Goal: Task Accomplishment & Management: Use online tool/utility

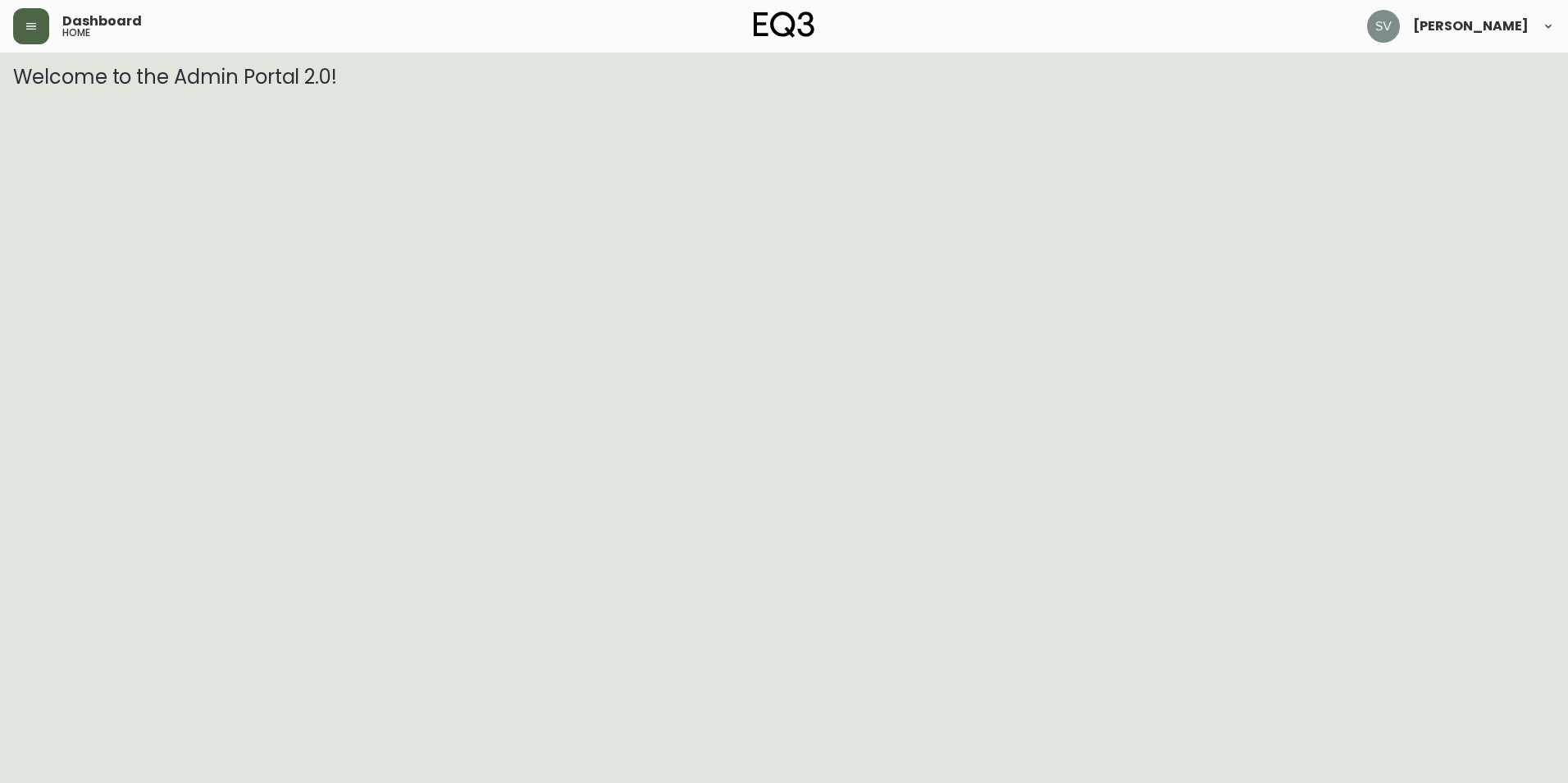
click at [24, 24] on button "button" at bounding box center [31, 26] width 36 height 36
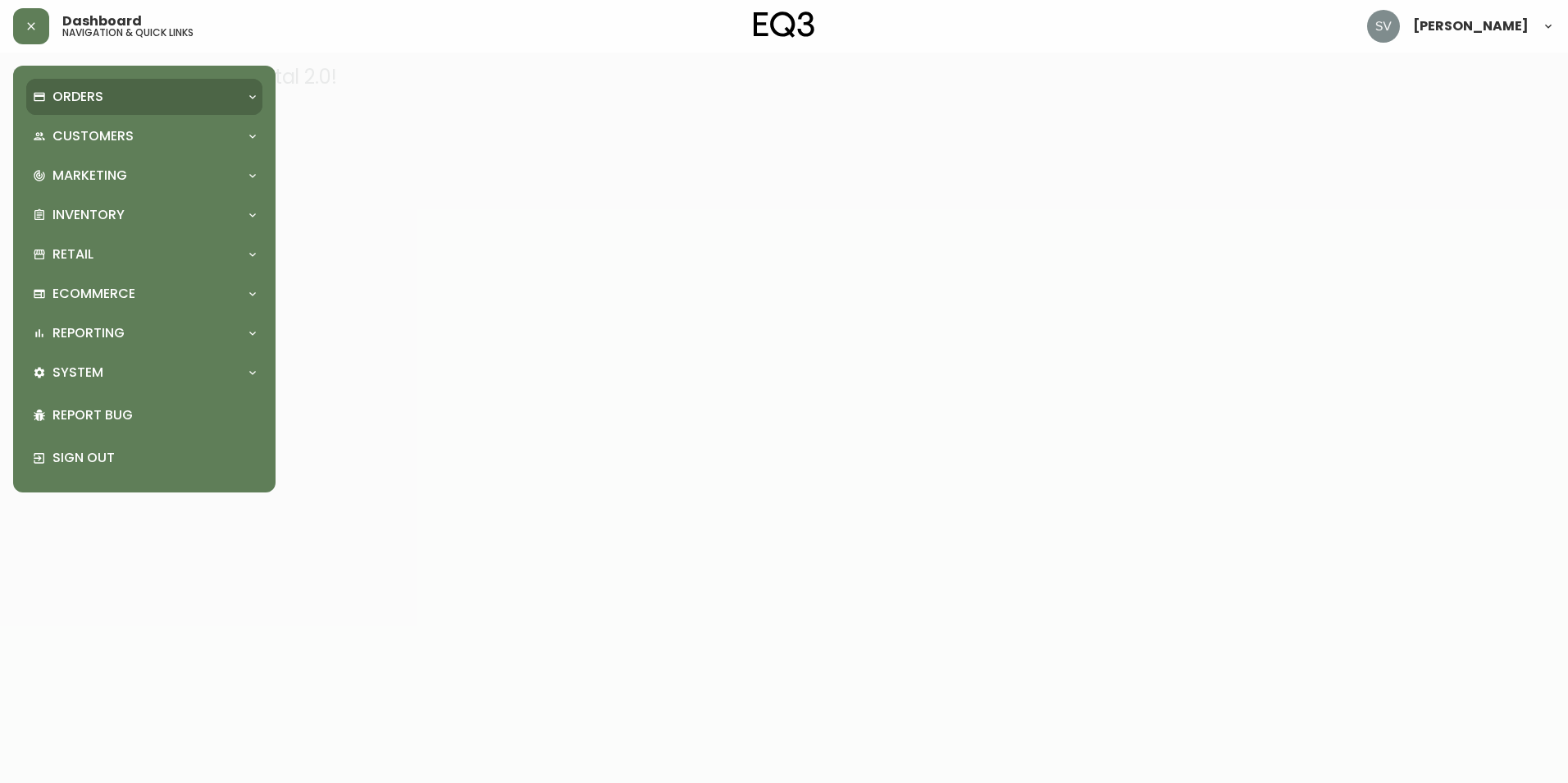
click at [214, 104] on div "Orders" at bounding box center [136, 96] width 206 height 18
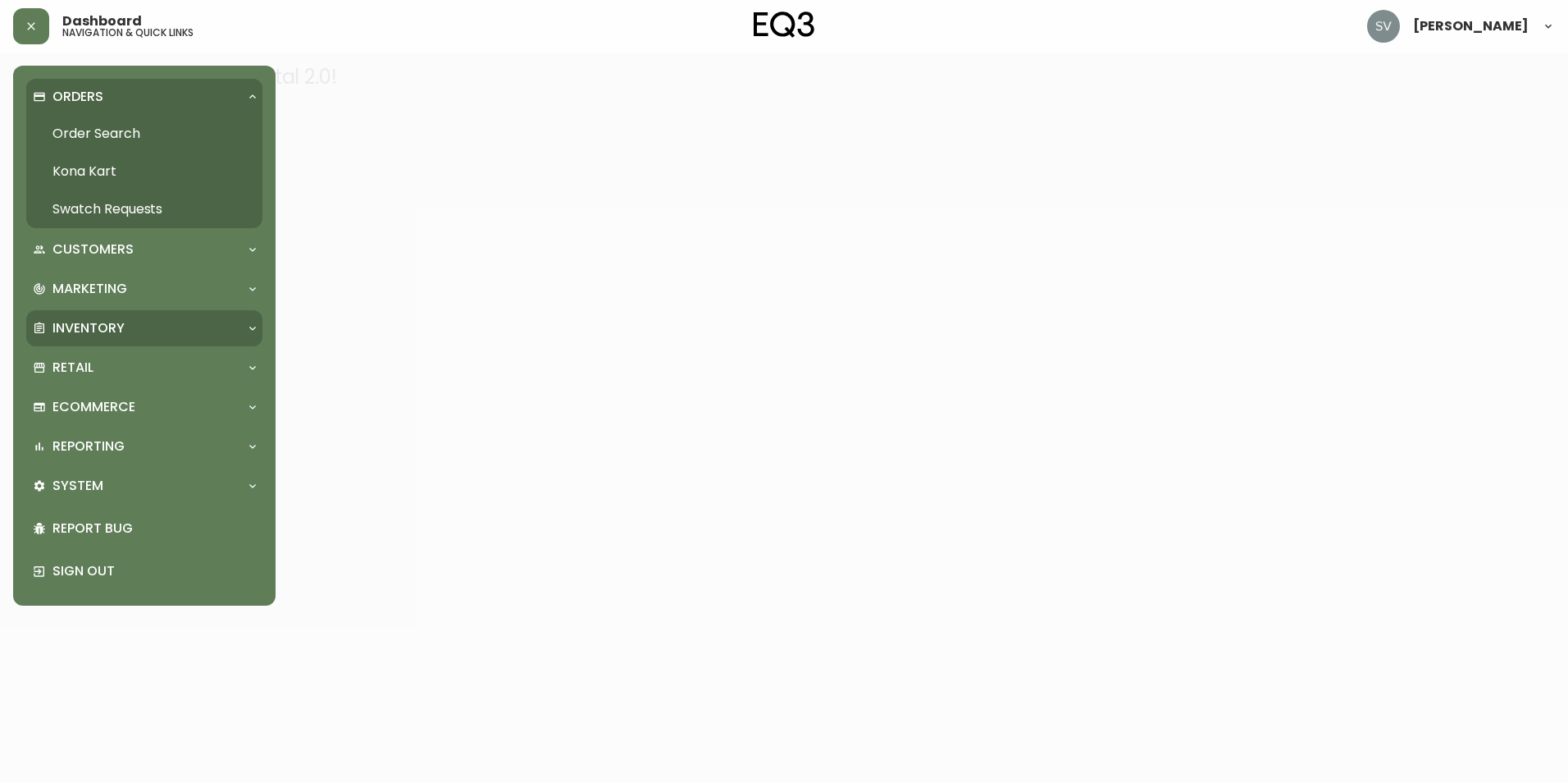
click at [191, 330] on div "Inventory" at bounding box center [136, 328] width 206 height 18
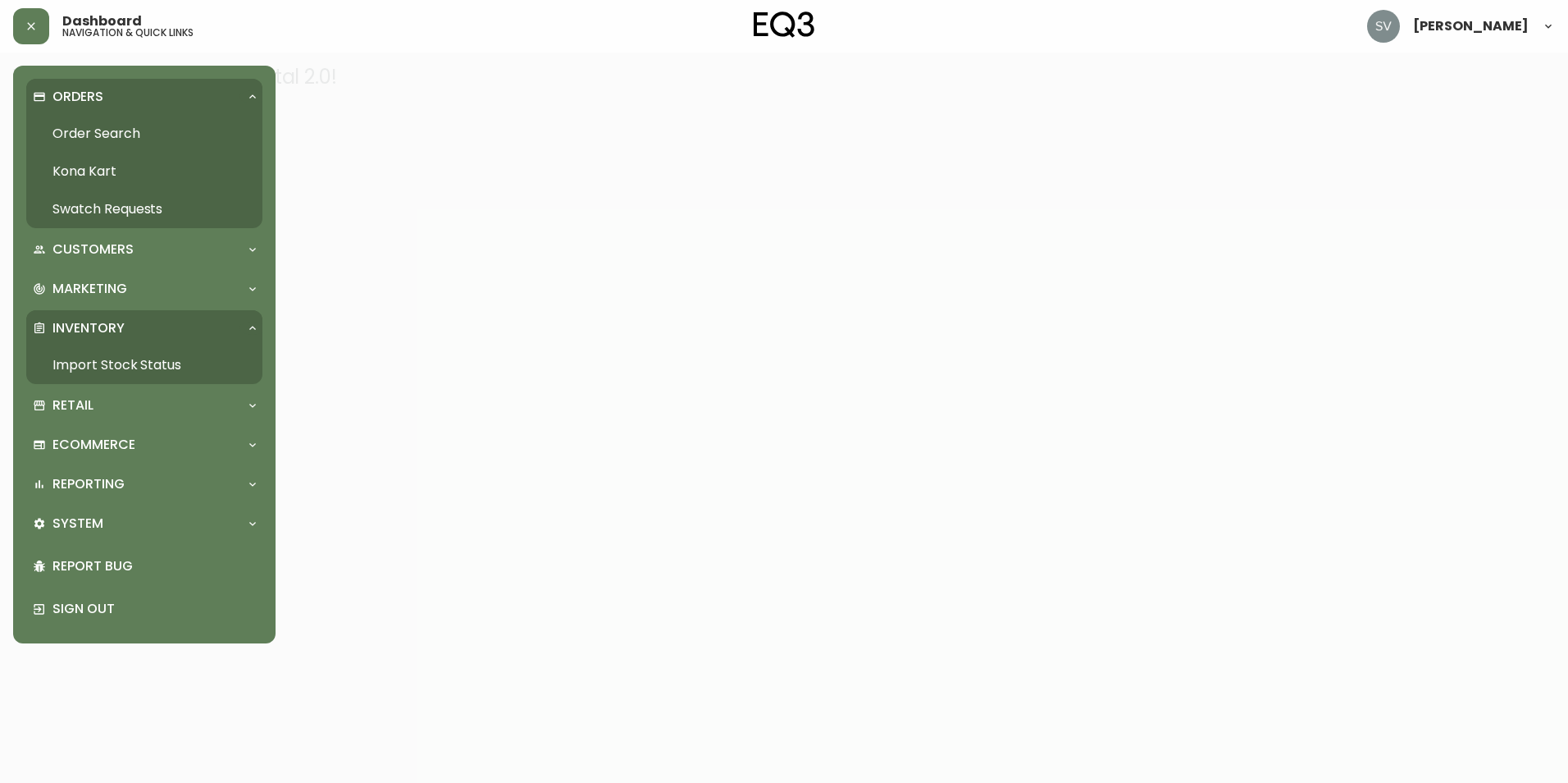
click at [185, 360] on link "Import Stock Status" at bounding box center [144, 365] width 236 height 38
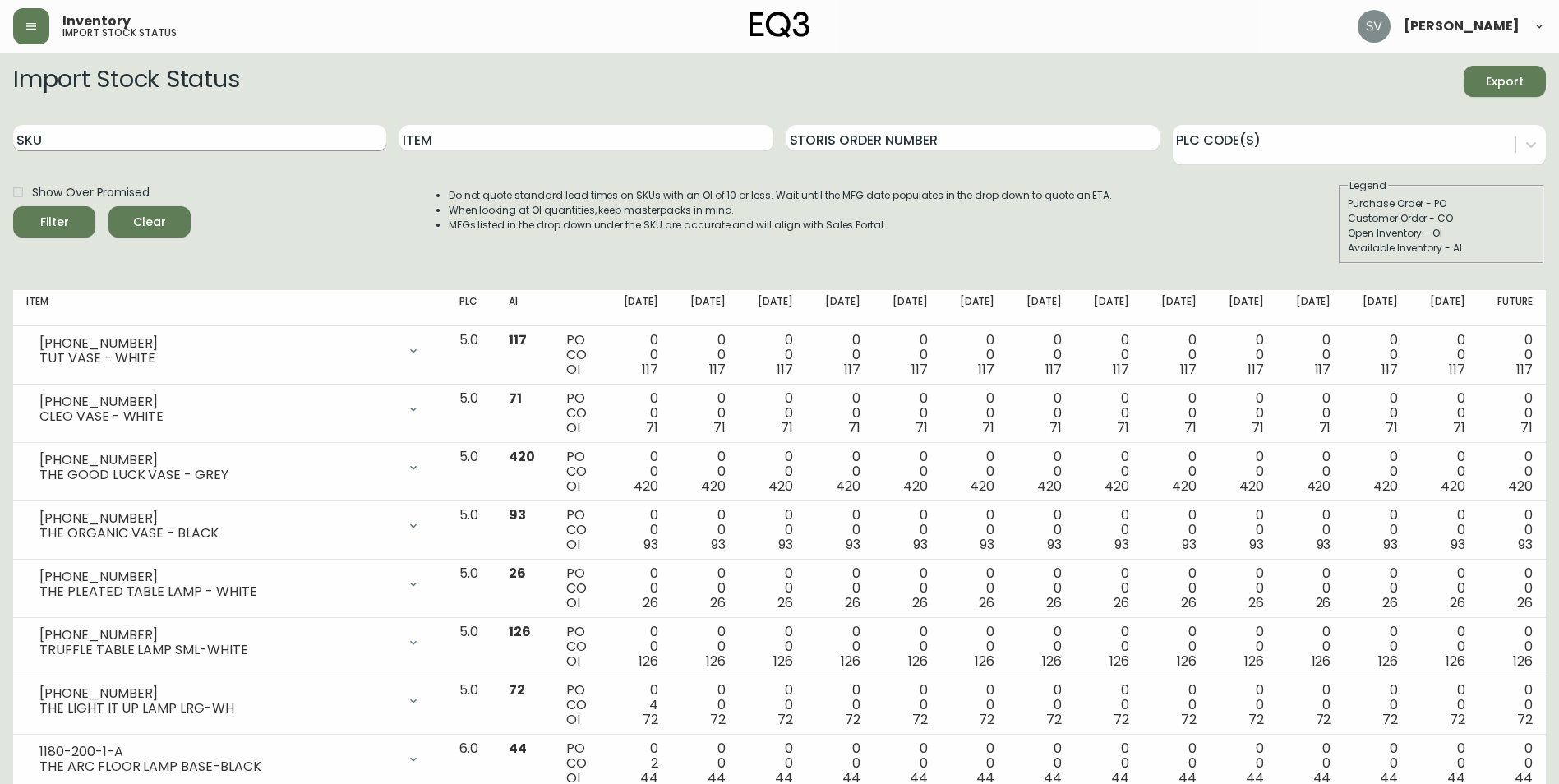
click at [211, 132] on input "SKU" at bounding box center [200, 138] width 373 height 26
click at [671, 140] on input "Item" at bounding box center [586, 138] width 373 height 26
click at [443, 148] on input "Item" at bounding box center [586, 138] width 373 height 26
type input "[PHONE_NUMBER]"
click at [14, 206] on button "Filter" at bounding box center [54, 221] width 82 height 31
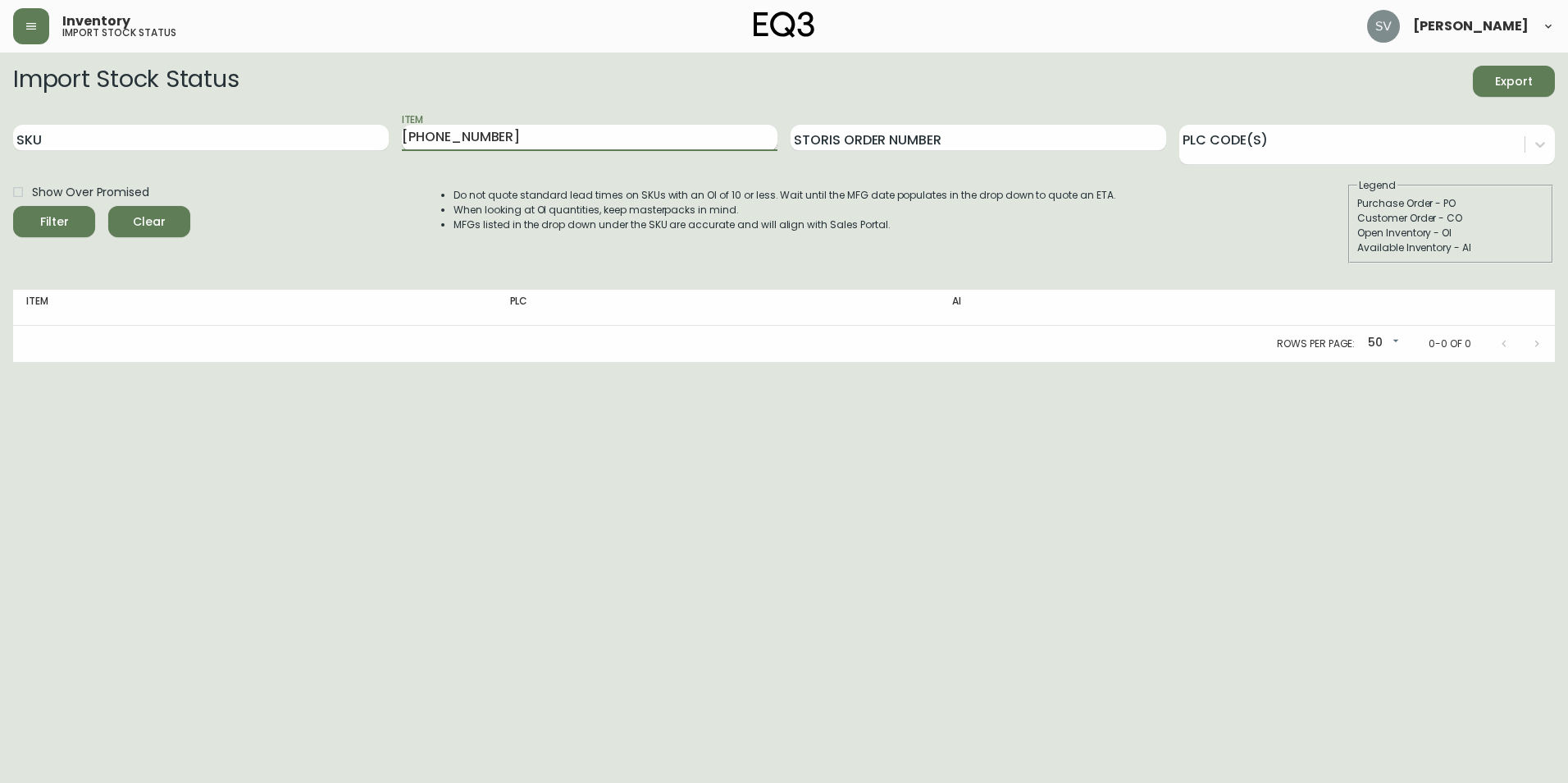
click at [449, 135] on input "[PHONE_NUMBER]" at bounding box center [590, 137] width 376 height 26
click at [287, 140] on input "SKU" at bounding box center [201, 137] width 376 height 26
paste input "[PHONE_NUMBER]"
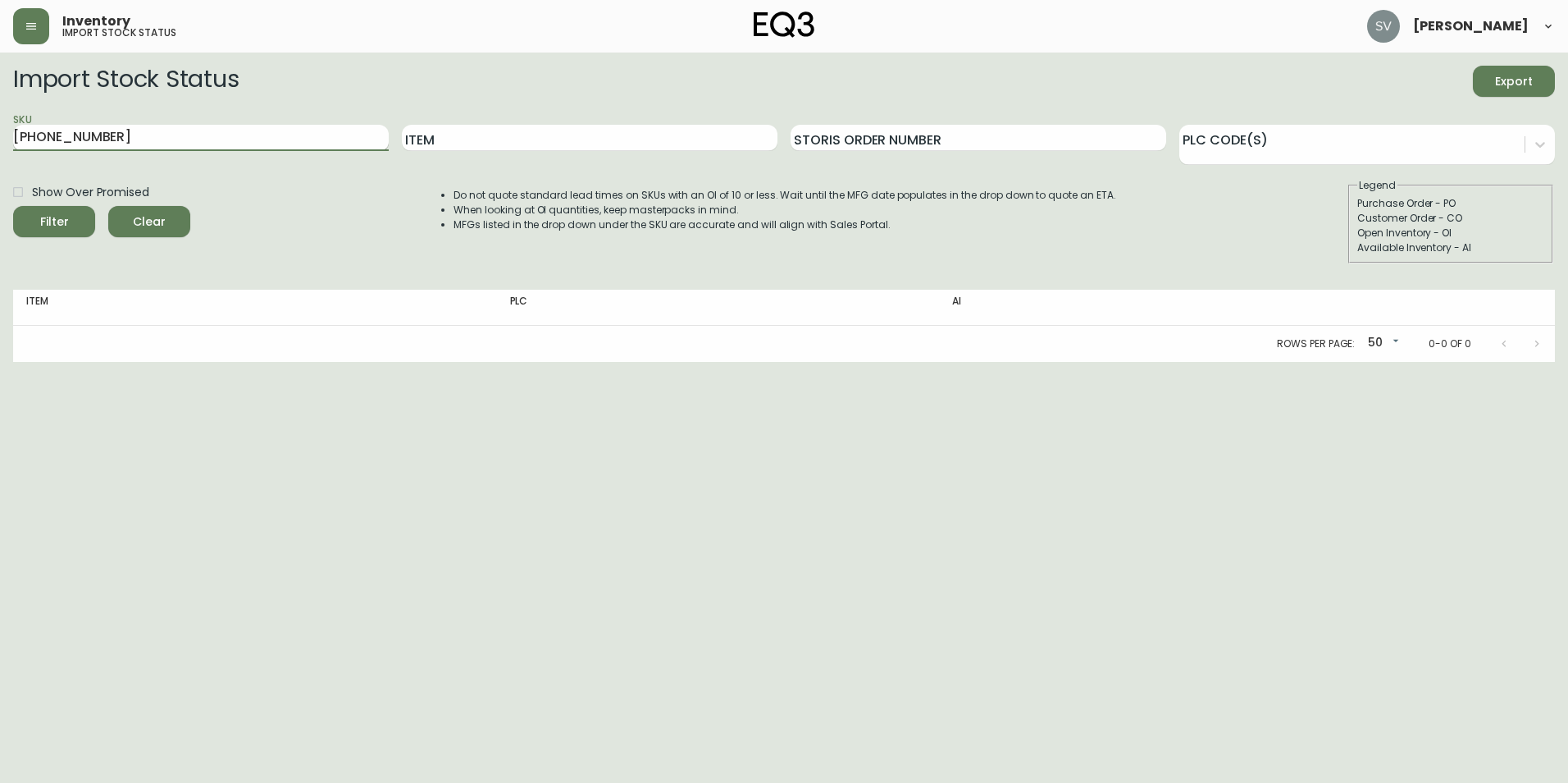
click at [13, 206] on button "Filter" at bounding box center [54, 221] width 82 height 31
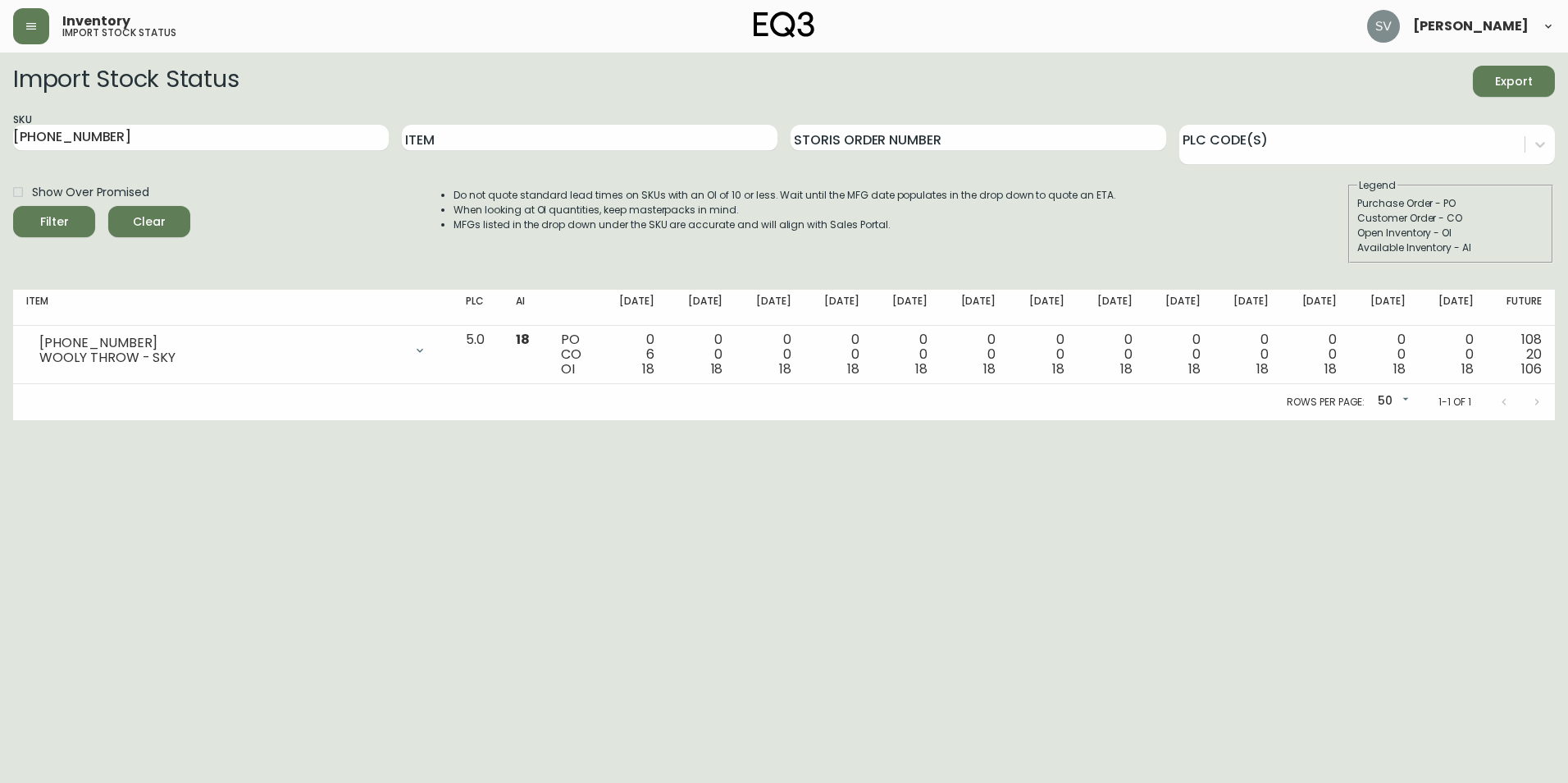
click at [300, 420] on html "Inventory import stock status [PERSON_NAME] Import Stock Status Export SKU [PHO…" at bounding box center [784, 210] width 1568 height 420
drag, startPoint x: 116, startPoint y: 136, endPoint x: 0, endPoint y: 107, distance: 119.6
click at [0, 107] on html "Inventory import stock status [PERSON_NAME] Import Stock Status Export SKU [PHO…" at bounding box center [784, 210] width 1568 height 420
paste input "8"
click at [13, 206] on button "Filter" at bounding box center [54, 221] width 82 height 31
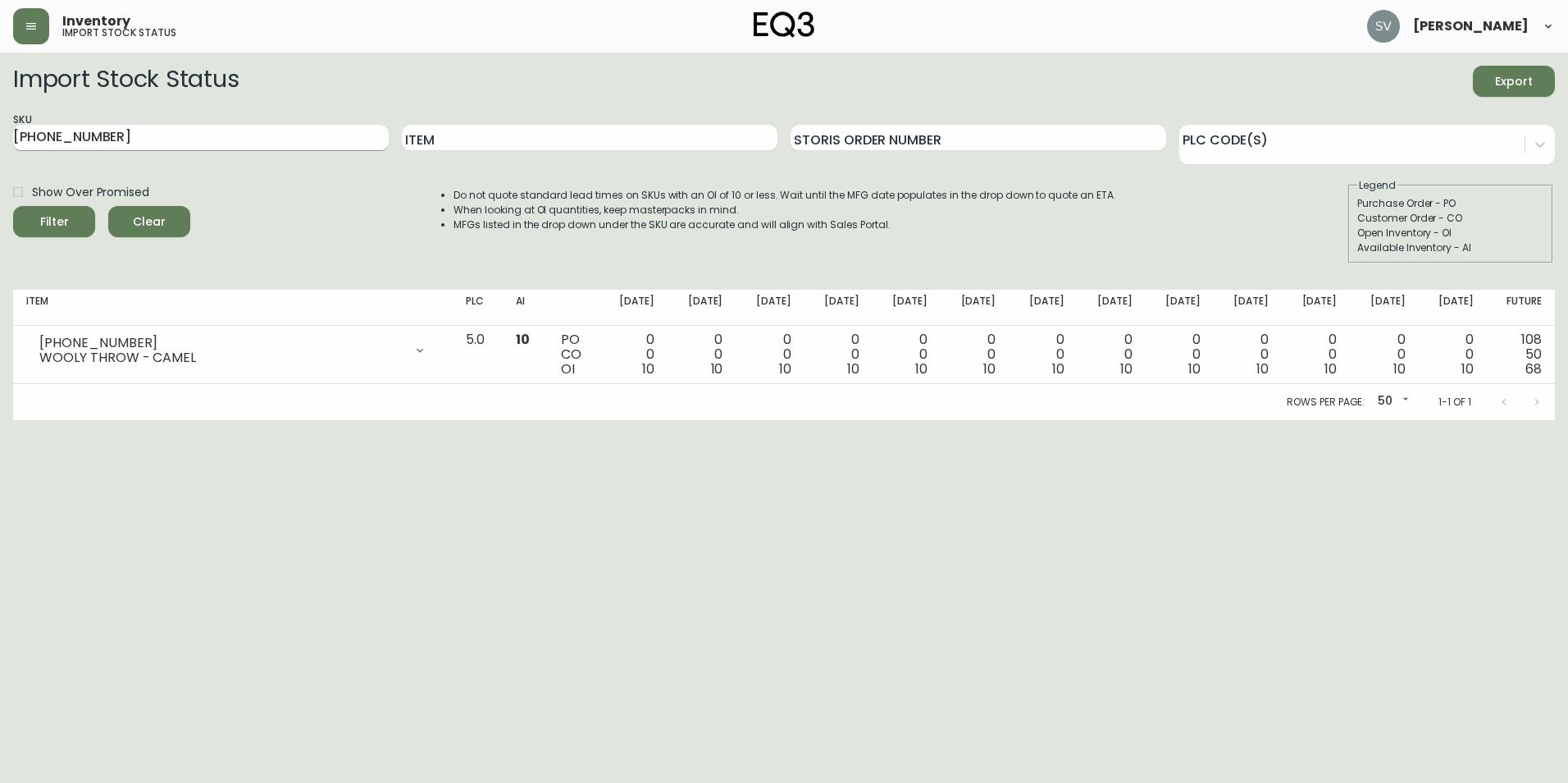
click at [301, 135] on input "[PHONE_NUMBER]" at bounding box center [201, 137] width 376 height 26
paste input "4"
click at [13, 206] on button "Filter" at bounding box center [54, 221] width 82 height 31
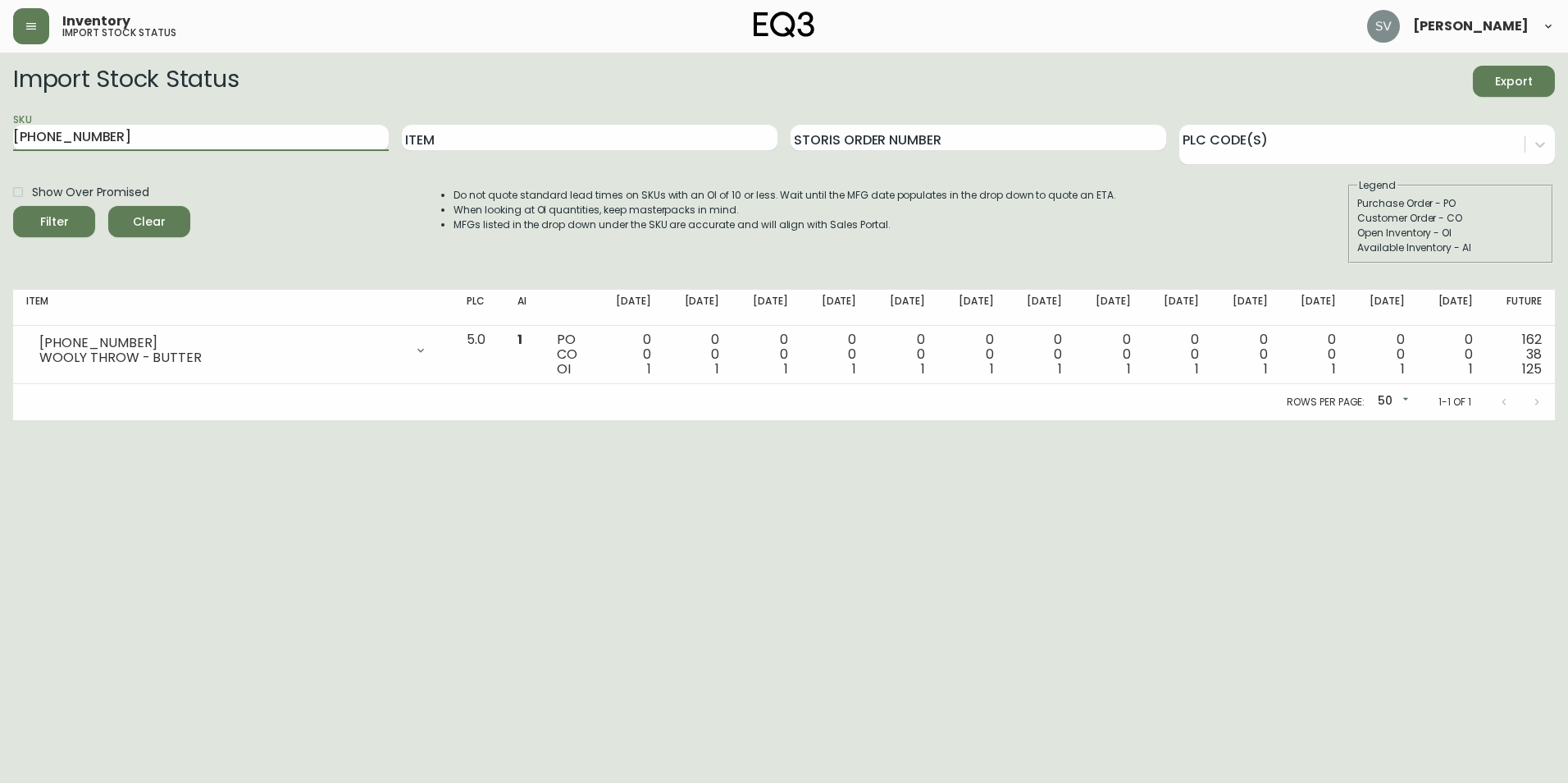
drag, startPoint x: 169, startPoint y: 131, endPoint x: -3, endPoint y: 103, distance: 174.3
click at [0, 103] on html "Inventory import stock status [PERSON_NAME] Import Stock Status Export SKU [PHO…" at bounding box center [784, 210] width 1568 height 420
paste input "[PHONE_NUMBER]"
click at [13, 206] on button "Filter" at bounding box center [54, 221] width 82 height 31
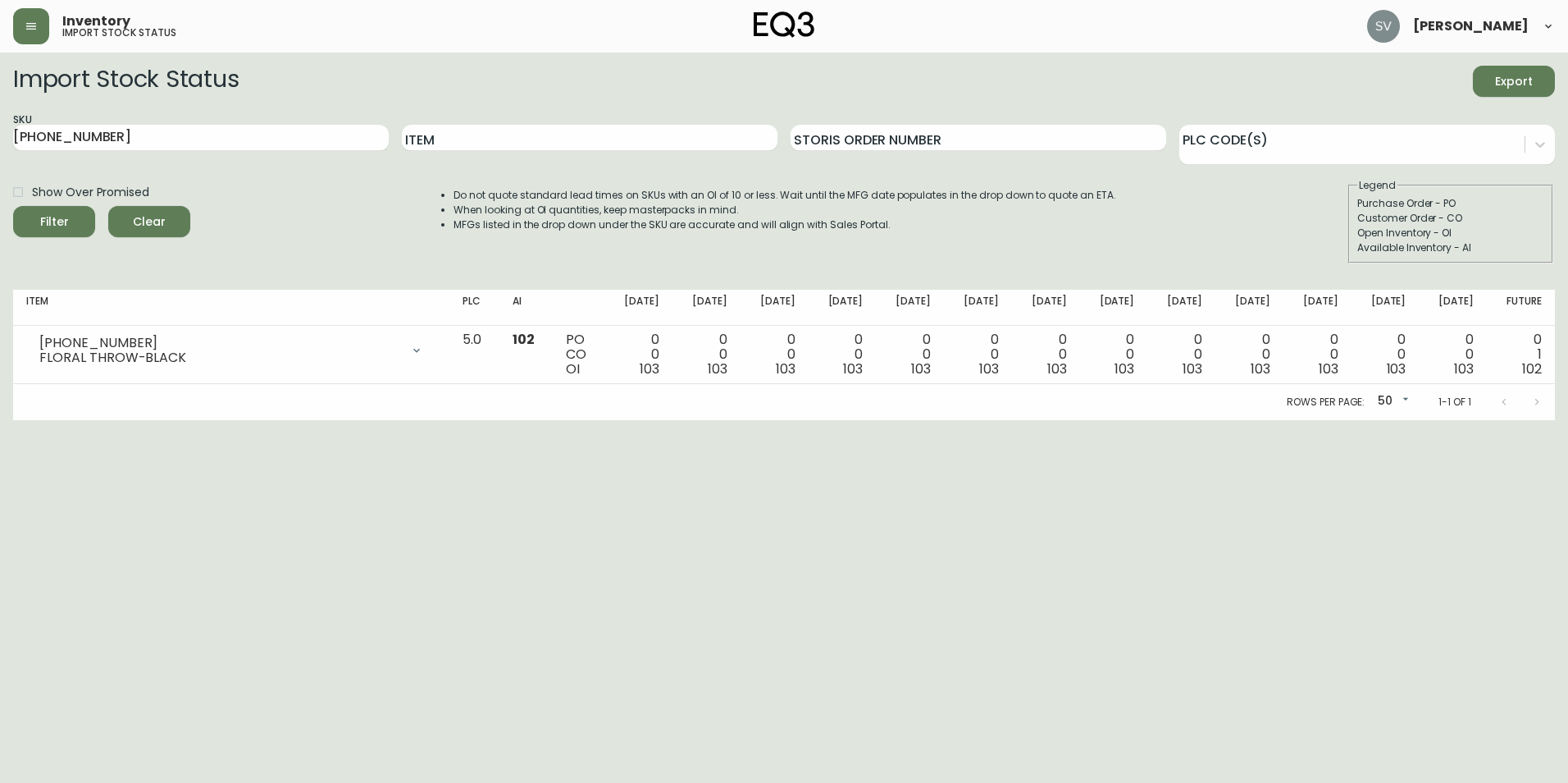
drag, startPoint x: 116, startPoint y: 135, endPoint x: 0, endPoint y: 72, distance: 132.0
click at [0, 75] on html "Inventory import stock status [PERSON_NAME] Import Stock Status Export SKU [PHO…" at bounding box center [784, 210] width 1568 height 420
paste input "103-7"
click at [13, 206] on button "Filter" at bounding box center [54, 221] width 82 height 31
click at [305, 139] on input "[PHONE_NUMBER]" at bounding box center [201, 137] width 376 height 26
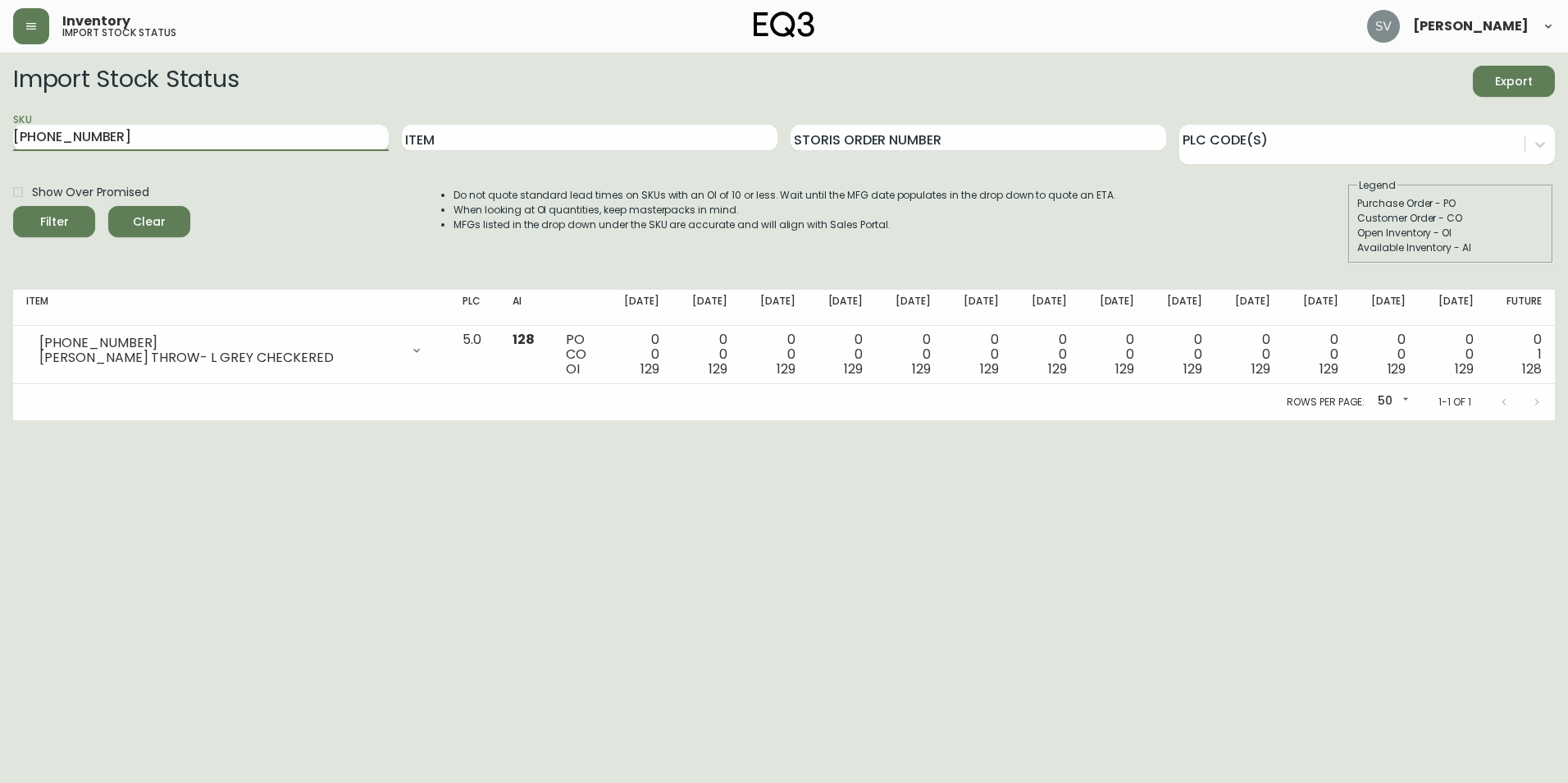
click at [305, 139] on input "[PHONE_NUMBER]" at bounding box center [201, 137] width 376 height 26
paste input "22-9"
click at [13, 206] on button "Filter" at bounding box center [54, 221] width 82 height 31
drag, startPoint x: 201, startPoint y: 127, endPoint x: -3, endPoint y: 93, distance: 206.8
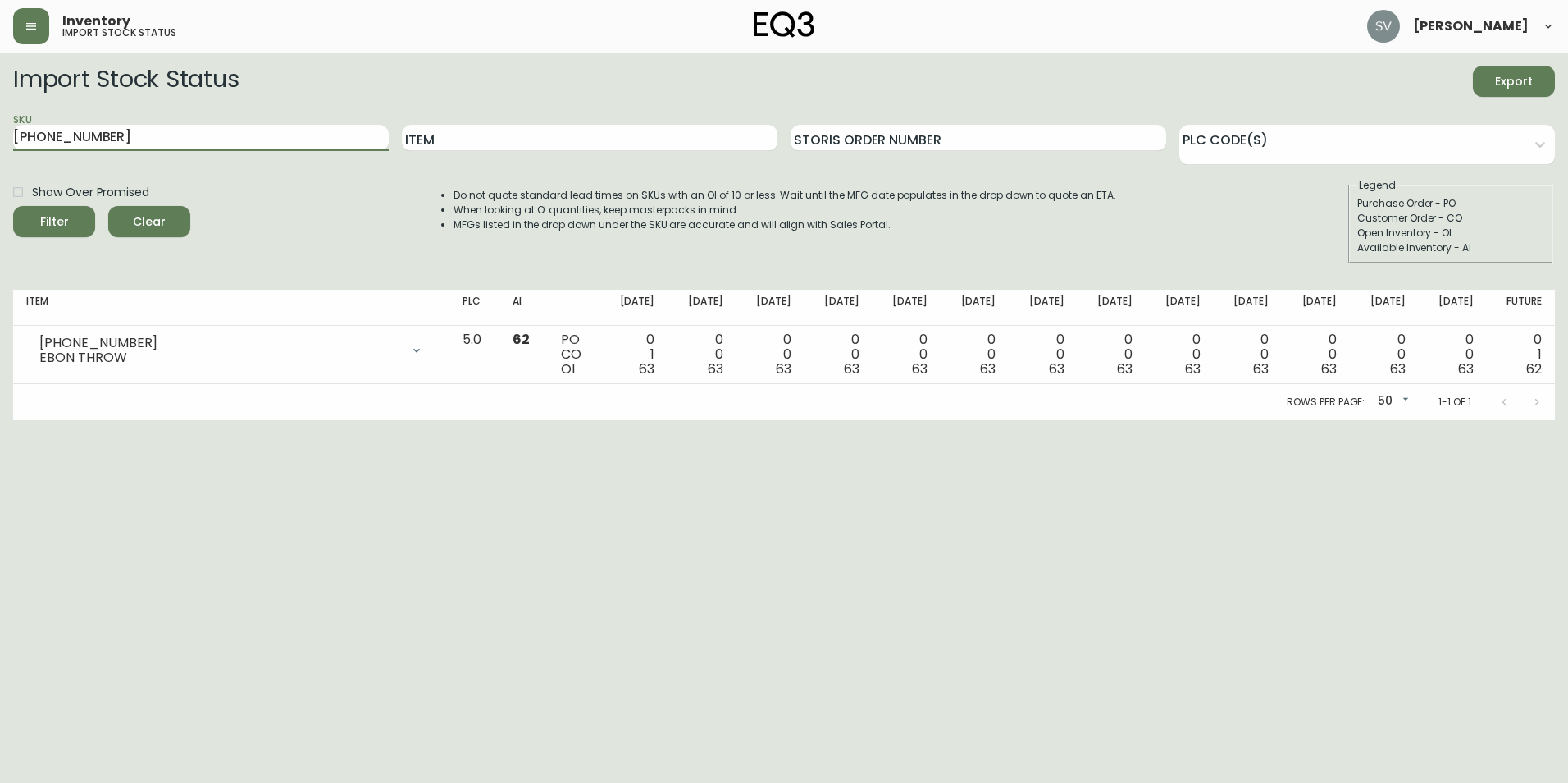
click at [0, 93] on html "Inventory import stock status [PERSON_NAME] Import Stock Status Export SKU [PHO…" at bounding box center [784, 210] width 1568 height 420
paste input "30-667-8"
click at [13, 206] on button "Filter" at bounding box center [54, 221] width 82 height 31
drag, startPoint x: 187, startPoint y: 138, endPoint x: -3, endPoint y: 89, distance: 196.2
click at [0, 89] on html "Inventory import stock status [PERSON_NAME] Import Stock Status Export SKU [PHO…" at bounding box center [784, 210] width 1568 height 420
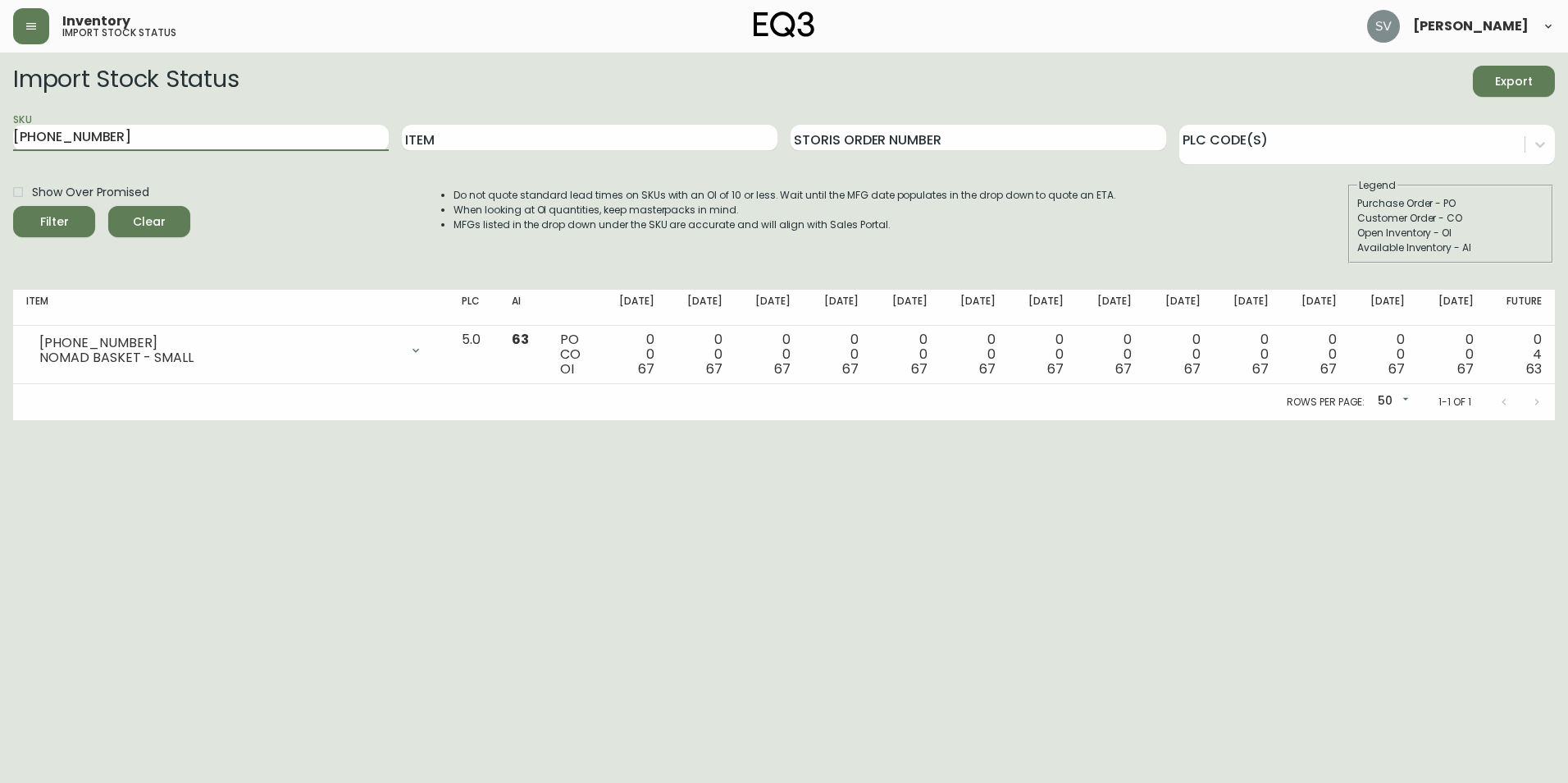
paste input "4"
click at [13, 206] on button "Filter" at bounding box center [54, 221] width 82 height 31
click at [109, 142] on input "[PHONE_NUMBER]" at bounding box center [201, 137] width 376 height 26
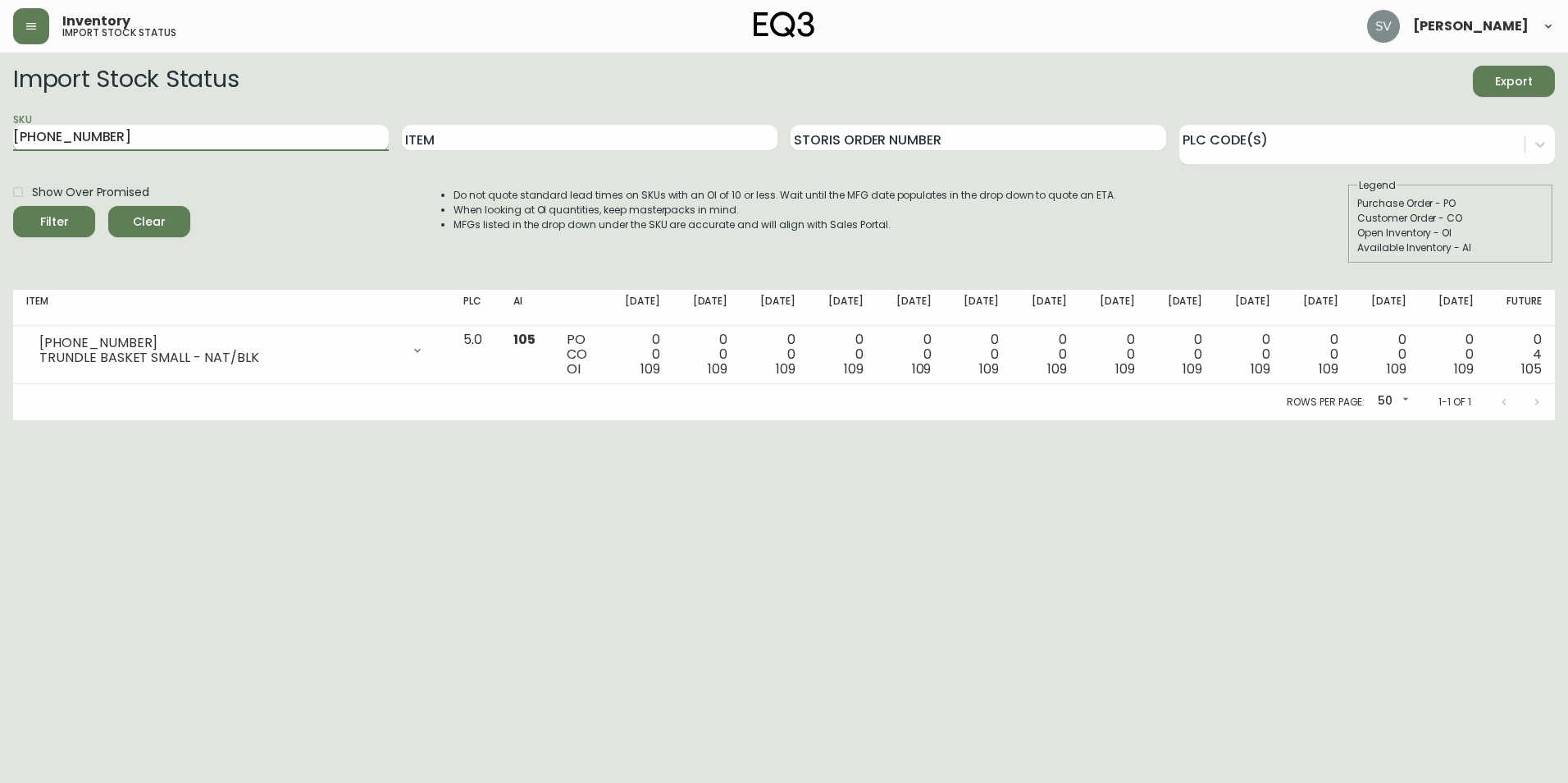
paste input "93"
click at [13, 206] on button "Filter" at bounding box center [54, 221] width 82 height 31
click at [118, 135] on input "[PHONE_NUMBER]" at bounding box center [201, 137] width 376 height 26
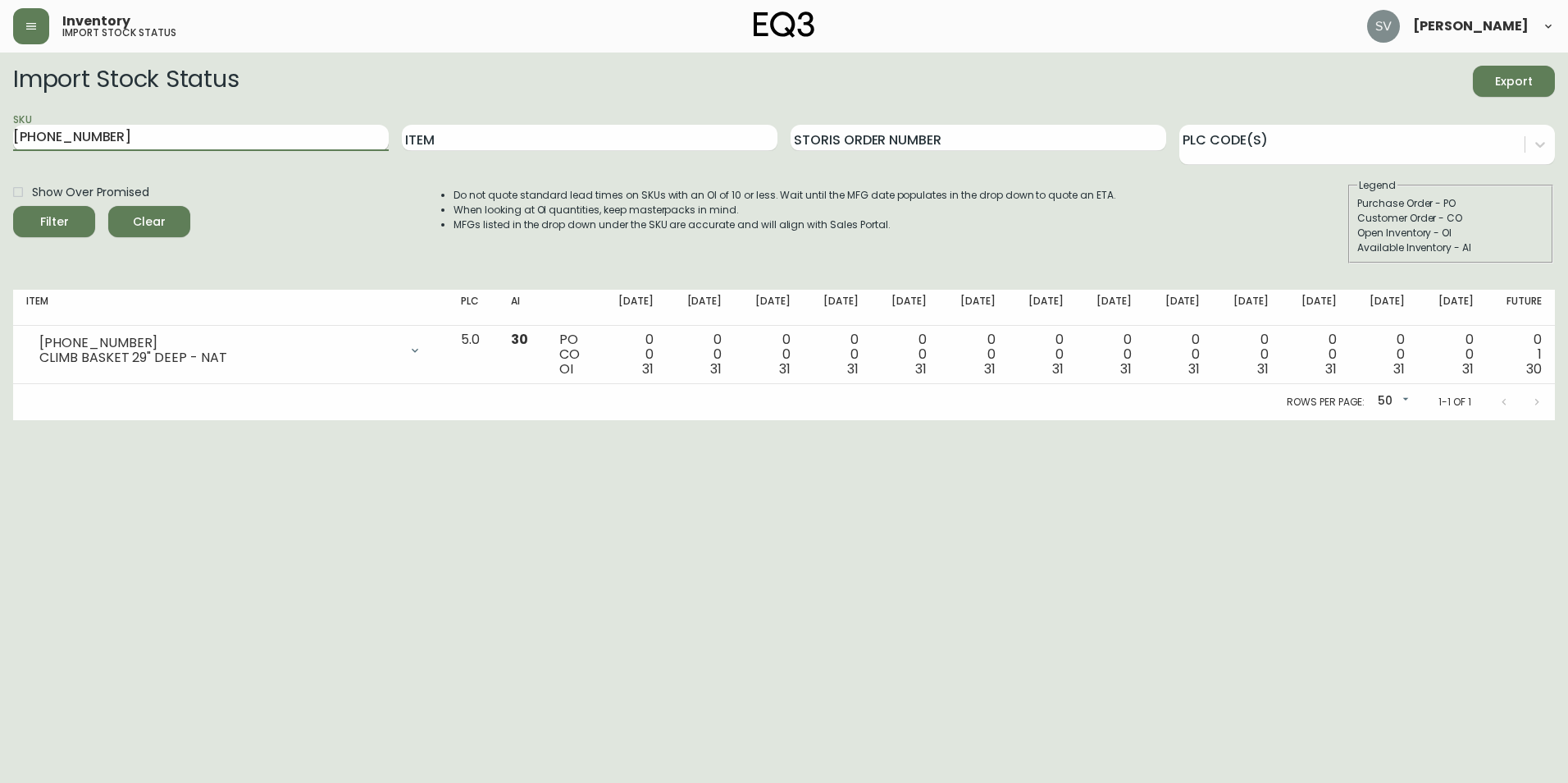
paste input "0"
click at [13, 206] on button "Filter" at bounding box center [54, 221] width 82 height 31
click at [72, 124] on div "SKU [PHONE_NUMBER]" at bounding box center [201, 137] width 376 height 53
click at [72, 126] on input "[PHONE_NUMBER]" at bounding box center [201, 137] width 376 height 26
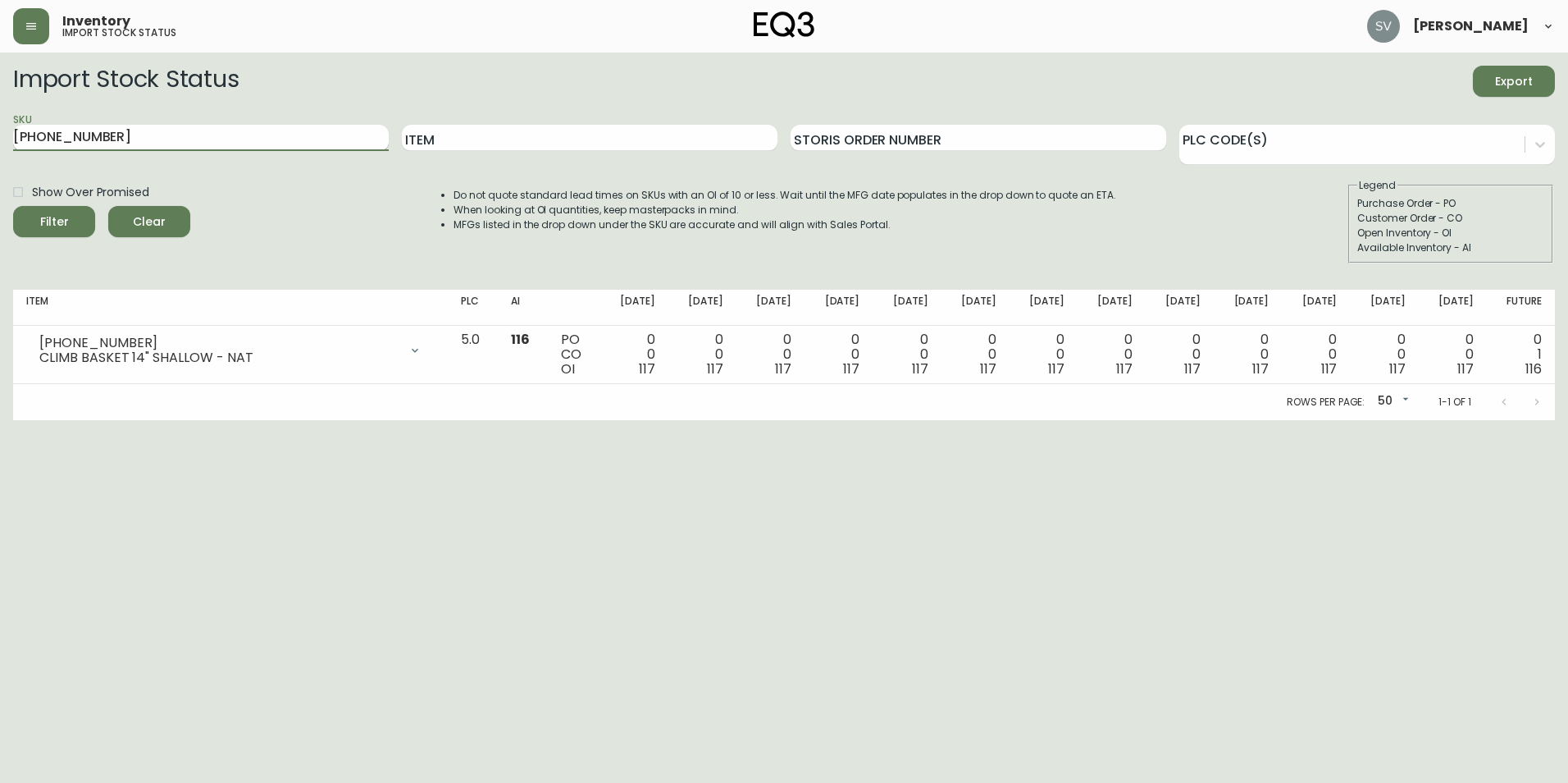
click at [72, 126] on input "[PHONE_NUMBER]" at bounding box center [201, 137] width 376 height 26
paste input "[PHONE_NUMBER]"
click at [13, 206] on button "Filter" at bounding box center [54, 221] width 82 height 31
click at [241, 137] on input "[PHONE_NUMBER]" at bounding box center [201, 137] width 376 height 26
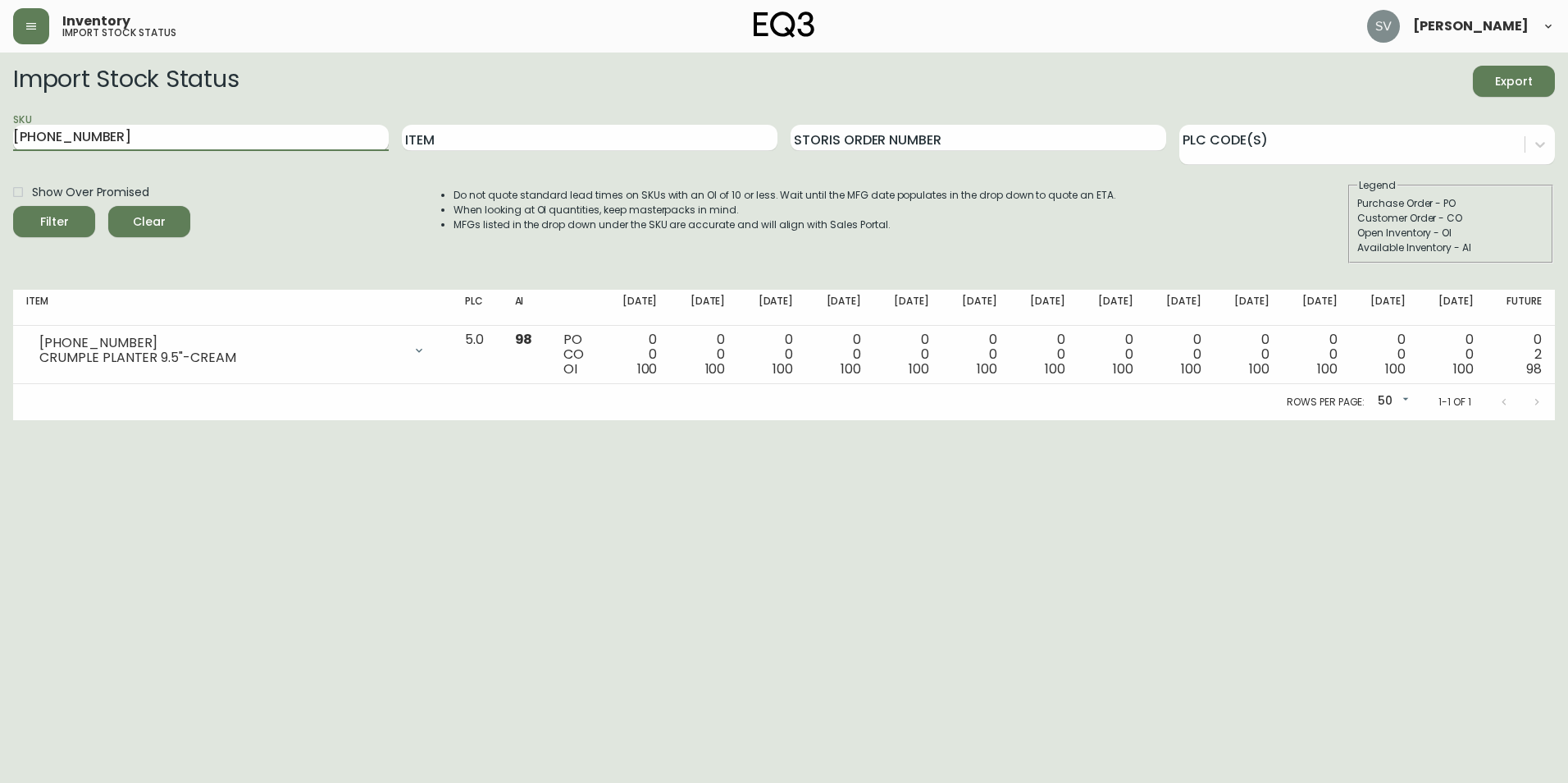
click at [241, 137] on input "[PHONE_NUMBER]" at bounding box center [201, 137] width 376 height 26
paste input "358-5"
click at [13, 206] on button "Filter" at bounding box center [54, 221] width 82 height 31
click at [140, 138] on input "[PHONE_NUMBER]" at bounding box center [201, 137] width 376 height 26
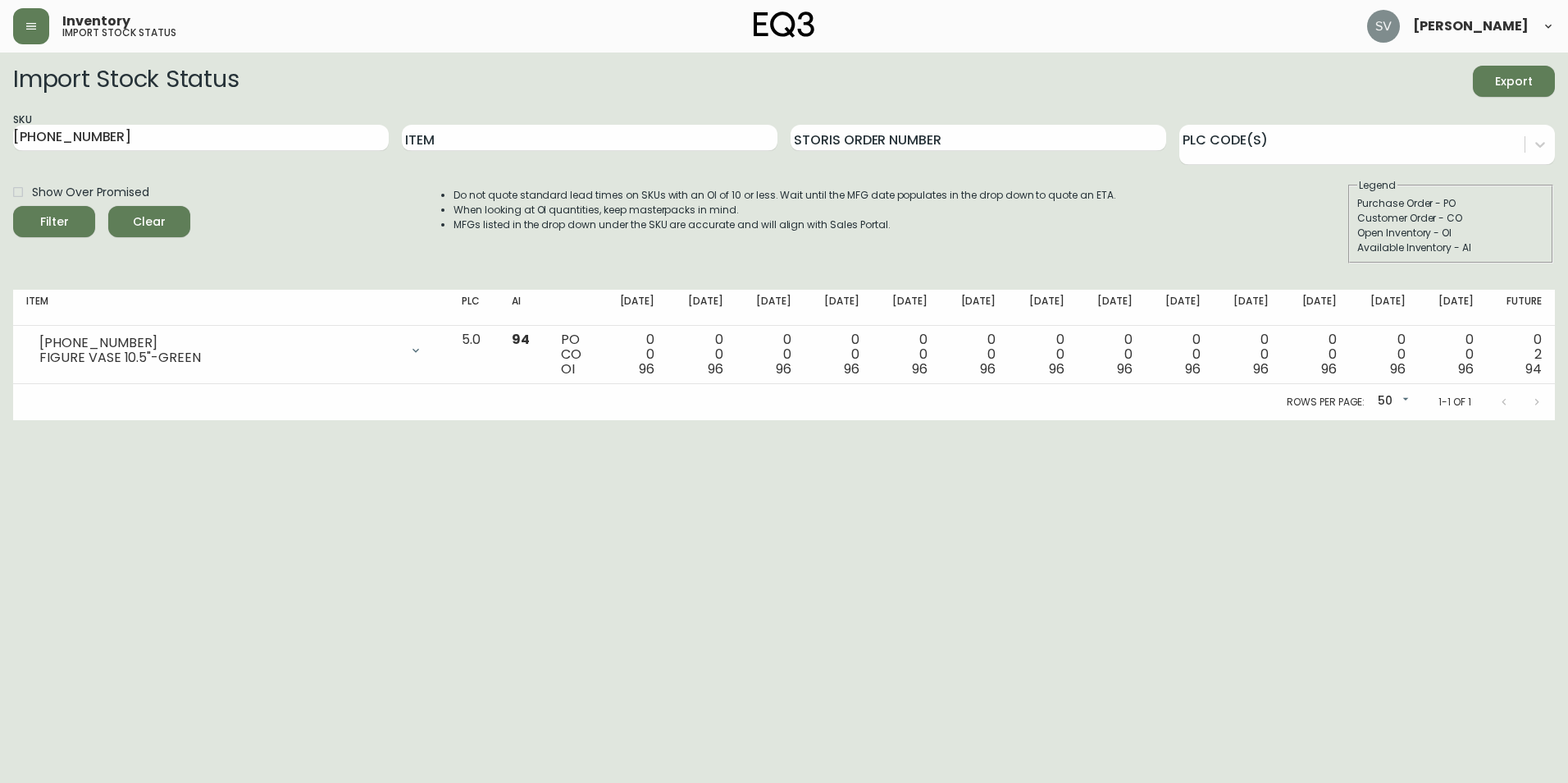
click at [140, 120] on div "SKU [PHONE_NUMBER]" at bounding box center [201, 137] width 376 height 53
click at [140, 133] on input "[PHONE_NUMBER]" at bounding box center [201, 137] width 376 height 26
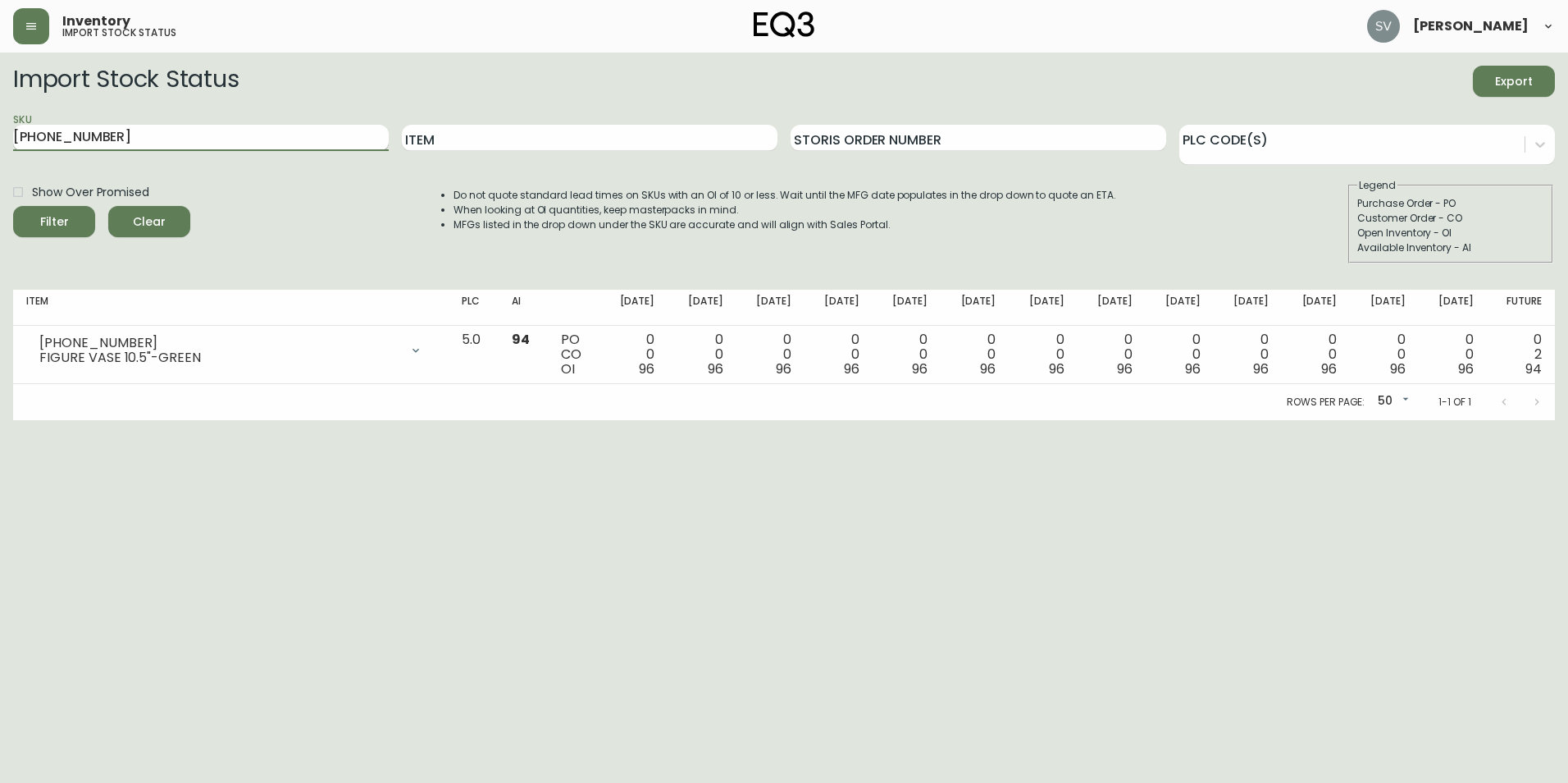
paste input "418-1"
click at [13, 206] on button "Filter" at bounding box center [54, 221] width 82 height 31
click at [106, 148] on input "[PHONE_NUMBER]" at bounding box center [201, 137] width 376 height 26
click at [110, 144] on input "[PHONE_NUMBER]" at bounding box center [201, 137] width 376 height 26
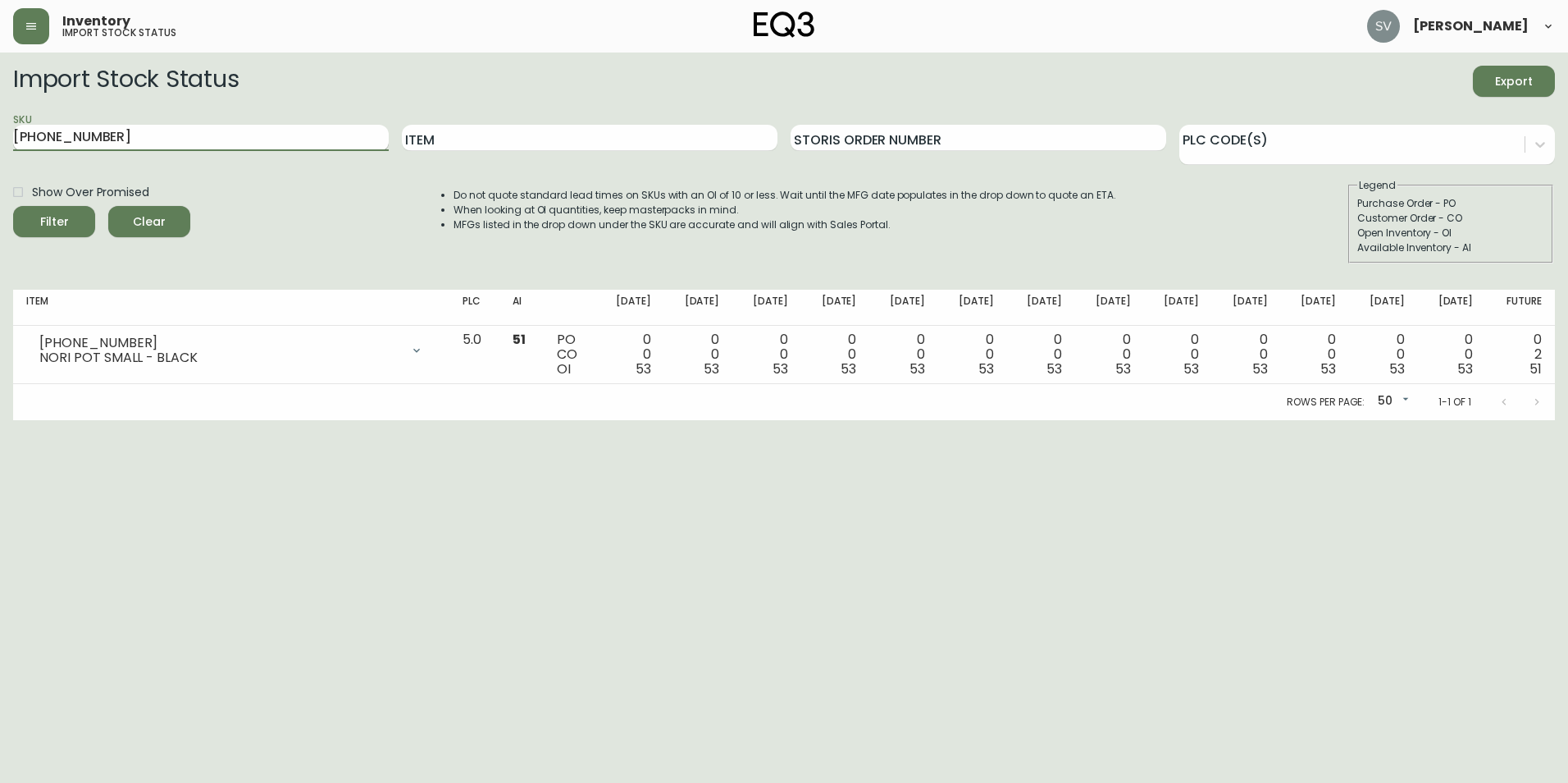
click at [110, 144] on input "[PHONE_NUMBER]" at bounding box center [201, 137] width 376 height 26
paste input "7"
click at [13, 206] on button "Filter" at bounding box center [54, 221] width 82 height 31
click at [147, 129] on input "[PHONE_NUMBER]" at bounding box center [201, 137] width 376 height 26
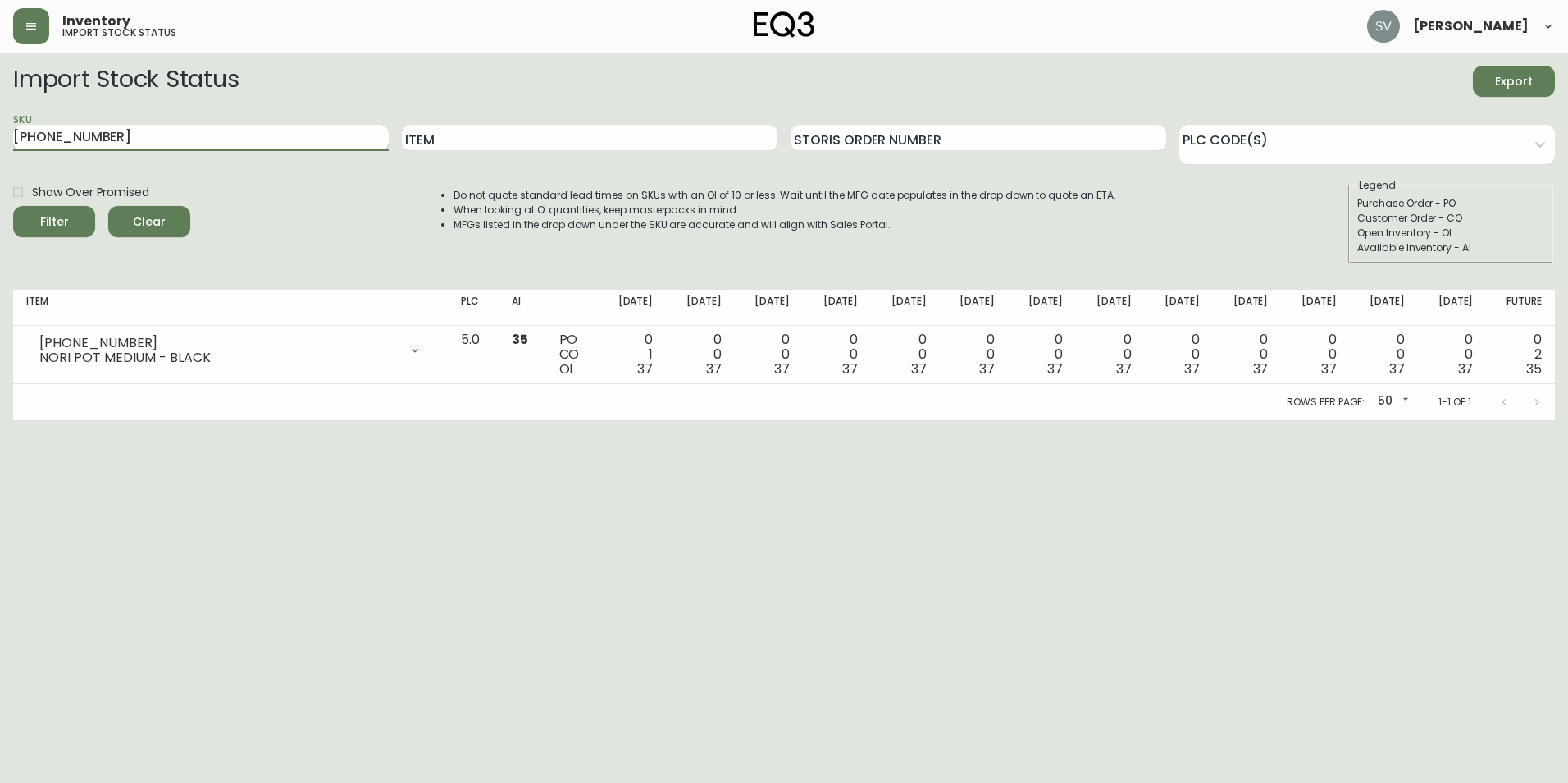
click at [147, 129] on input "[PHONE_NUMBER]" at bounding box center [201, 137] width 376 height 26
paste input "22-0"
click at [13, 206] on button "Filter" at bounding box center [54, 221] width 82 height 31
click at [169, 131] on input "[PHONE_NUMBER]" at bounding box center [201, 137] width 376 height 26
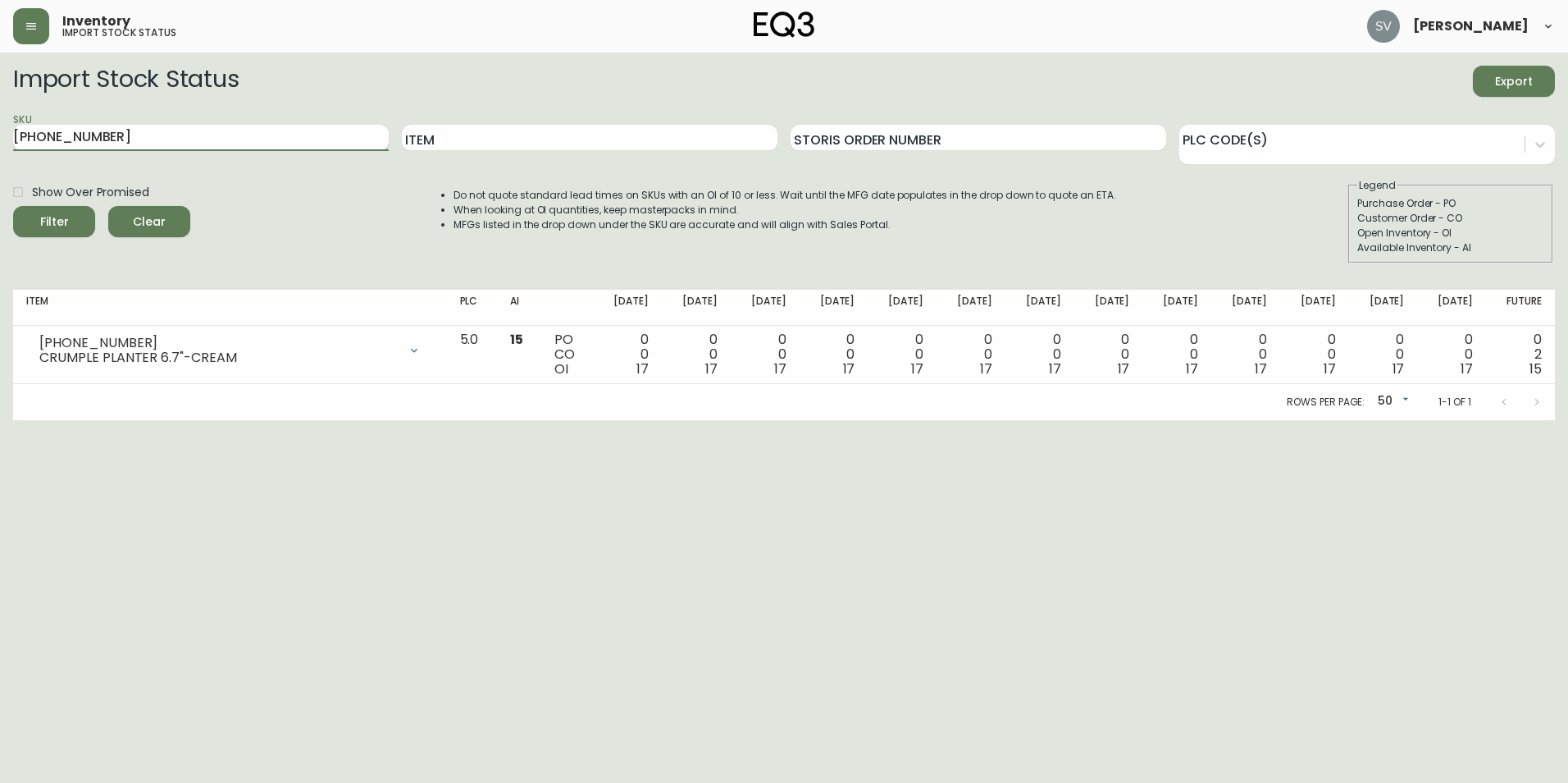
click at [169, 131] on input "[PHONE_NUMBER]" at bounding box center [201, 137] width 376 height 26
paste input "9403-7"
click at [13, 206] on button "Filter" at bounding box center [54, 221] width 82 height 31
click at [160, 138] on input "[PHONE_NUMBER]" at bounding box center [201, 137] width 376 height 26
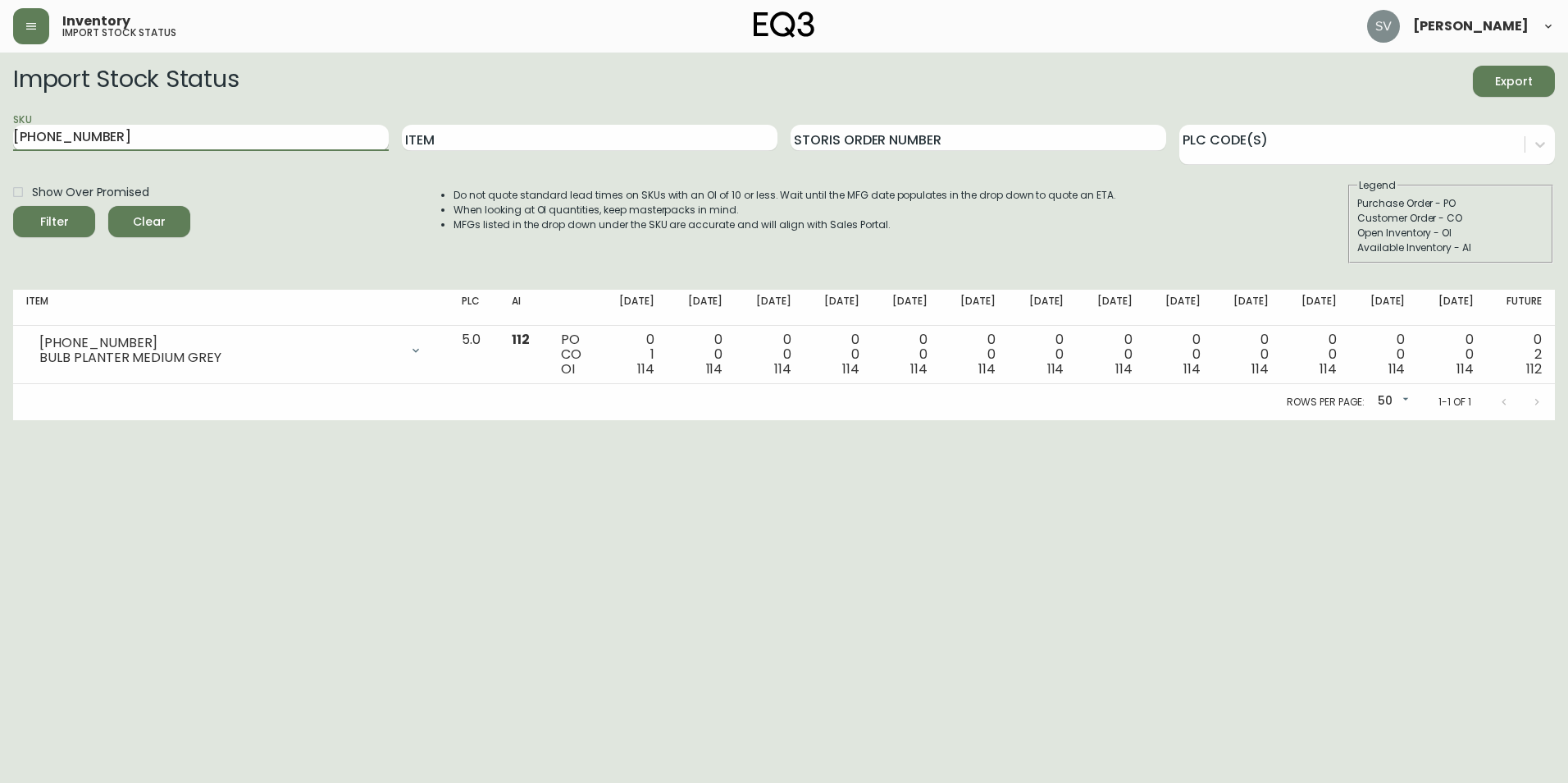
click at [160, 138] on input "[PHONE_NUMBER]" at bounding box center [201, 137] width 376 height 26
paste input "420-0"
click at [13, 206] on button "Filter" at bounding box center [54, 221] width 82 height 31
click at [340, 147] on input "[PHONE_NUMBER]" at bounding box center [201, 137] width 376 height 26
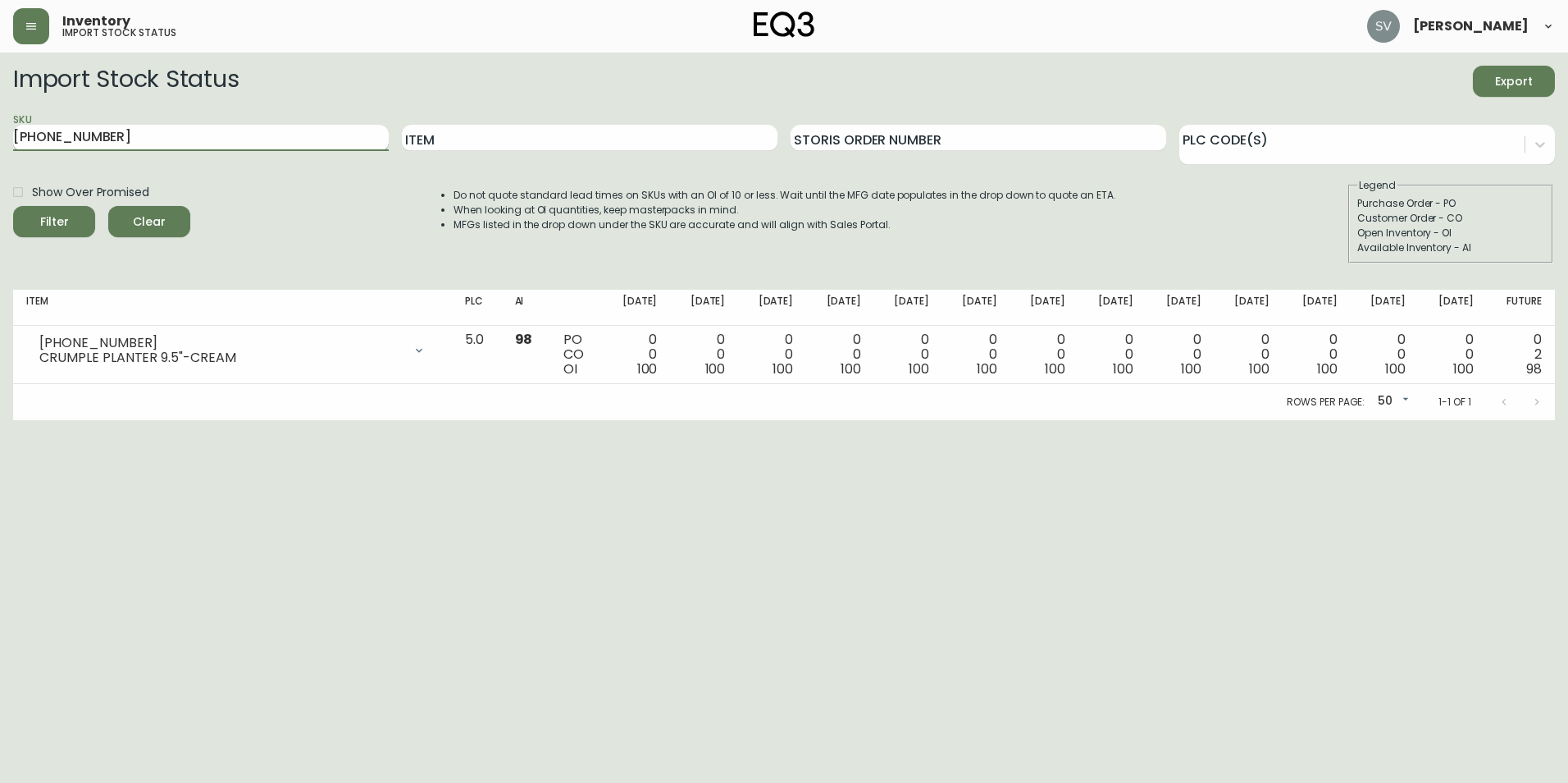
click at [340, 147] on input "[PHONE_NUMBER]" at bounding box center [201, 137] width 376 height 26
paste input "358-5"
click at [13, 206] on button "Filter" at bounding box center [54, 221] width 82 height 31
click at [164, 137] on input "[PHONE_NUMBER]" at bounding box center [201, 137] width 376 height 26
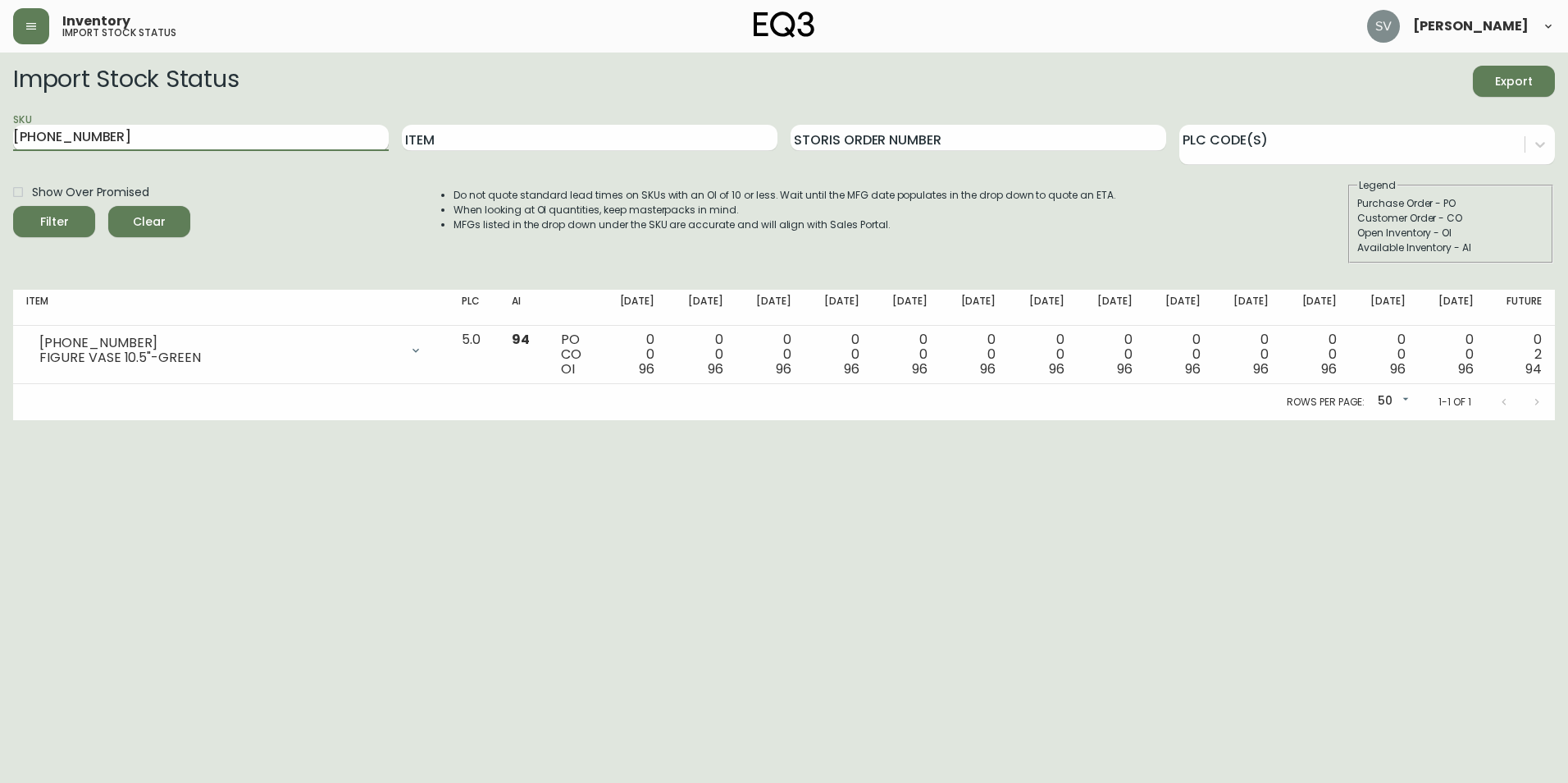
click at [164, 137] on input "[PHONE_NUMBER]" at bounding box center [201, 137] width 376 height 26
paste input "62-0"
click at [13, 206] on button "Filter" at bounding box center [54, 221] width 82 height 31
click at [132, 139] on input "[PHONE_NUMBER]" at bounding box center [201, 137] width 376 height 26
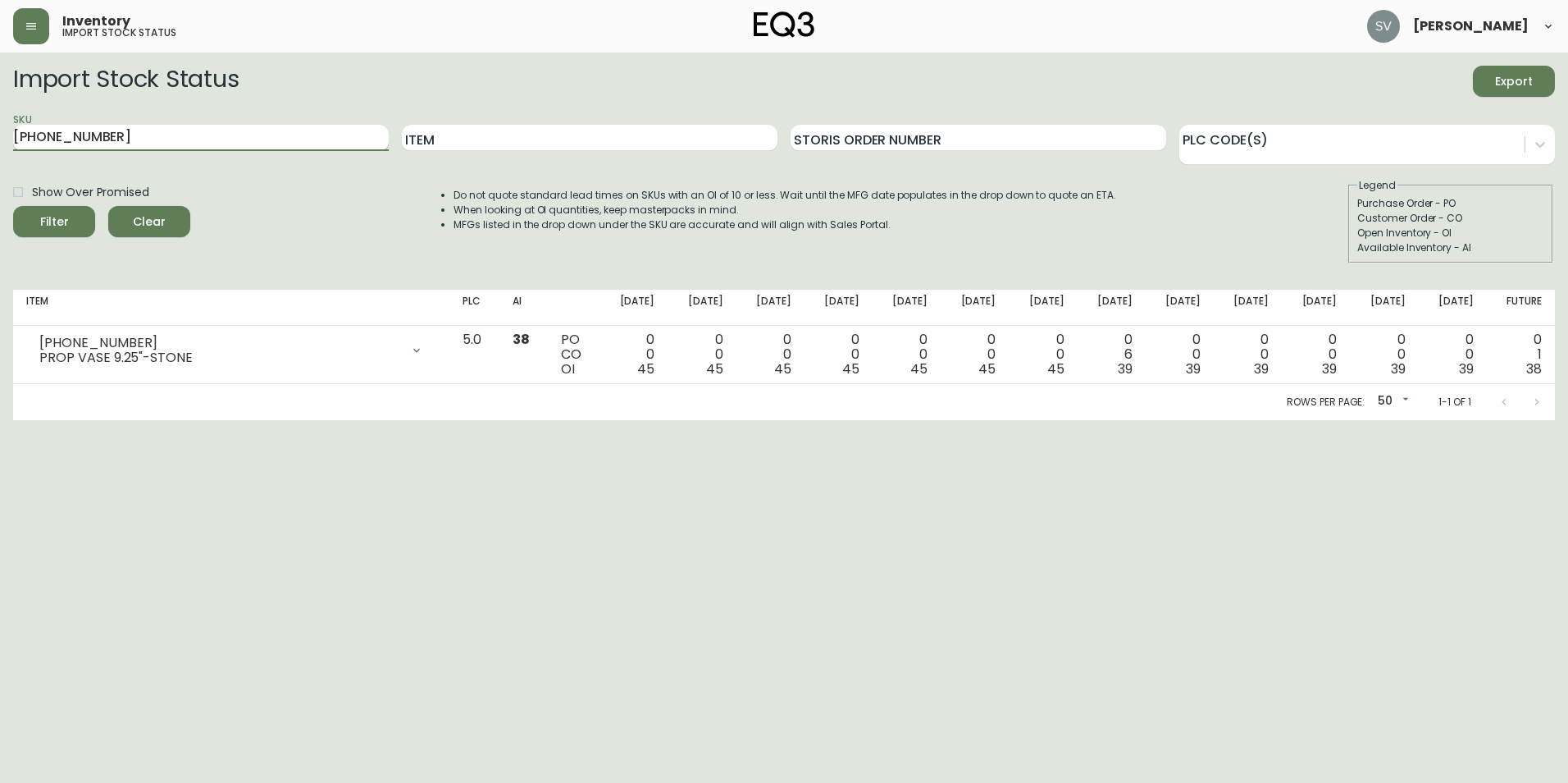
click at [132, 139] on input "[PHONE_NUMBER]" at bounding box center [201, 137] width 376 height 26
paste input "417-1"
click at [13, 206] on button "Filter" at bounding box center [54, 221] width 82 height 31
click at [151, 129] on input "[PHONE_NUMBER]" at bounding box center [201, 137] width 376 height 26
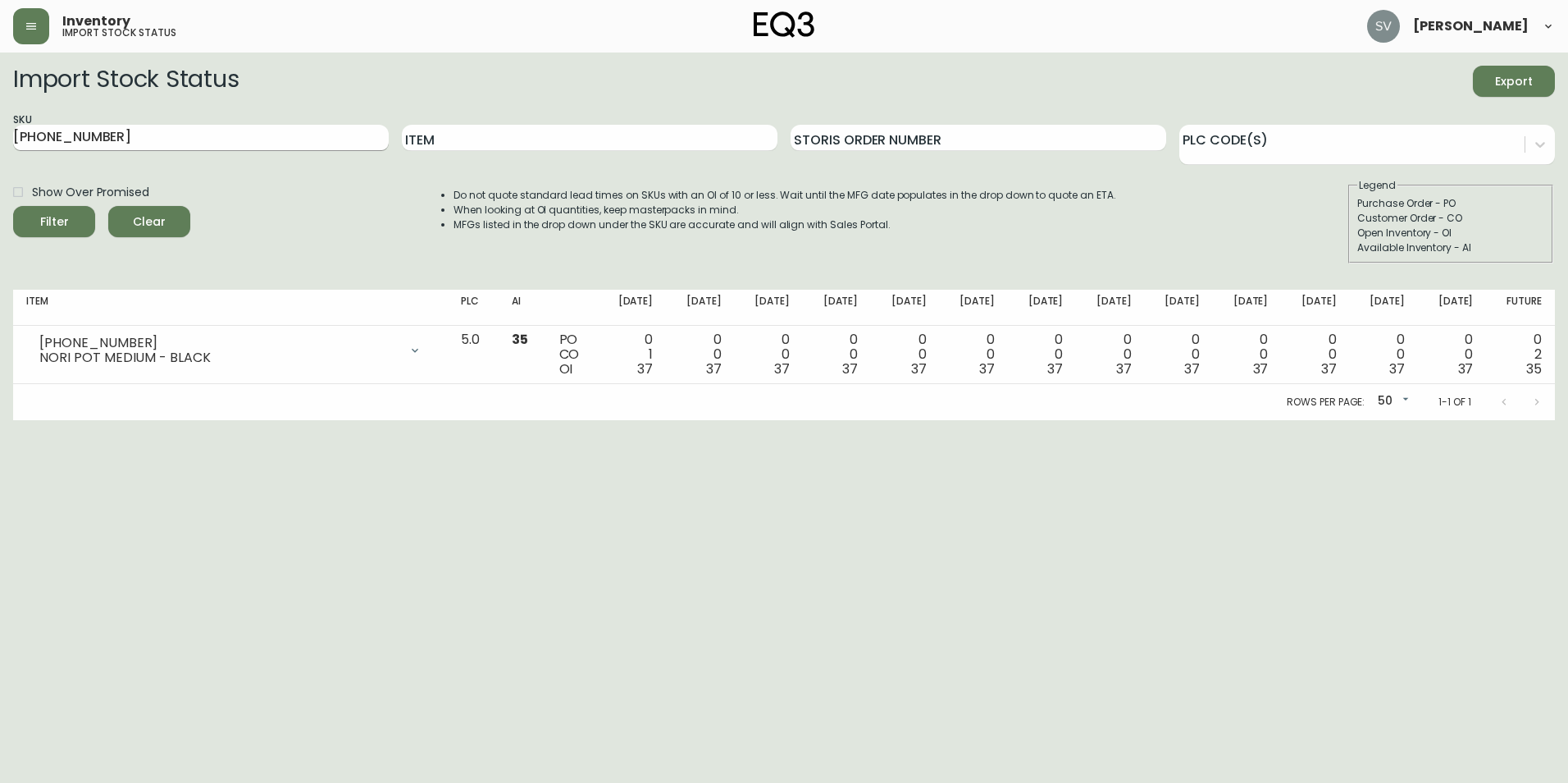
click at [151, 129] on input "[PHONE_NUMBER]" at bounding box center [201, 137] width 376 height 26
paste input "8"
click at [13, 206] on button "Filter" at bounding box center [54, 221] width 82 height 31
click at [93, 141] on input "[PHONE_NUMBER]" at bounding box center [201, 137] width 376 height 26
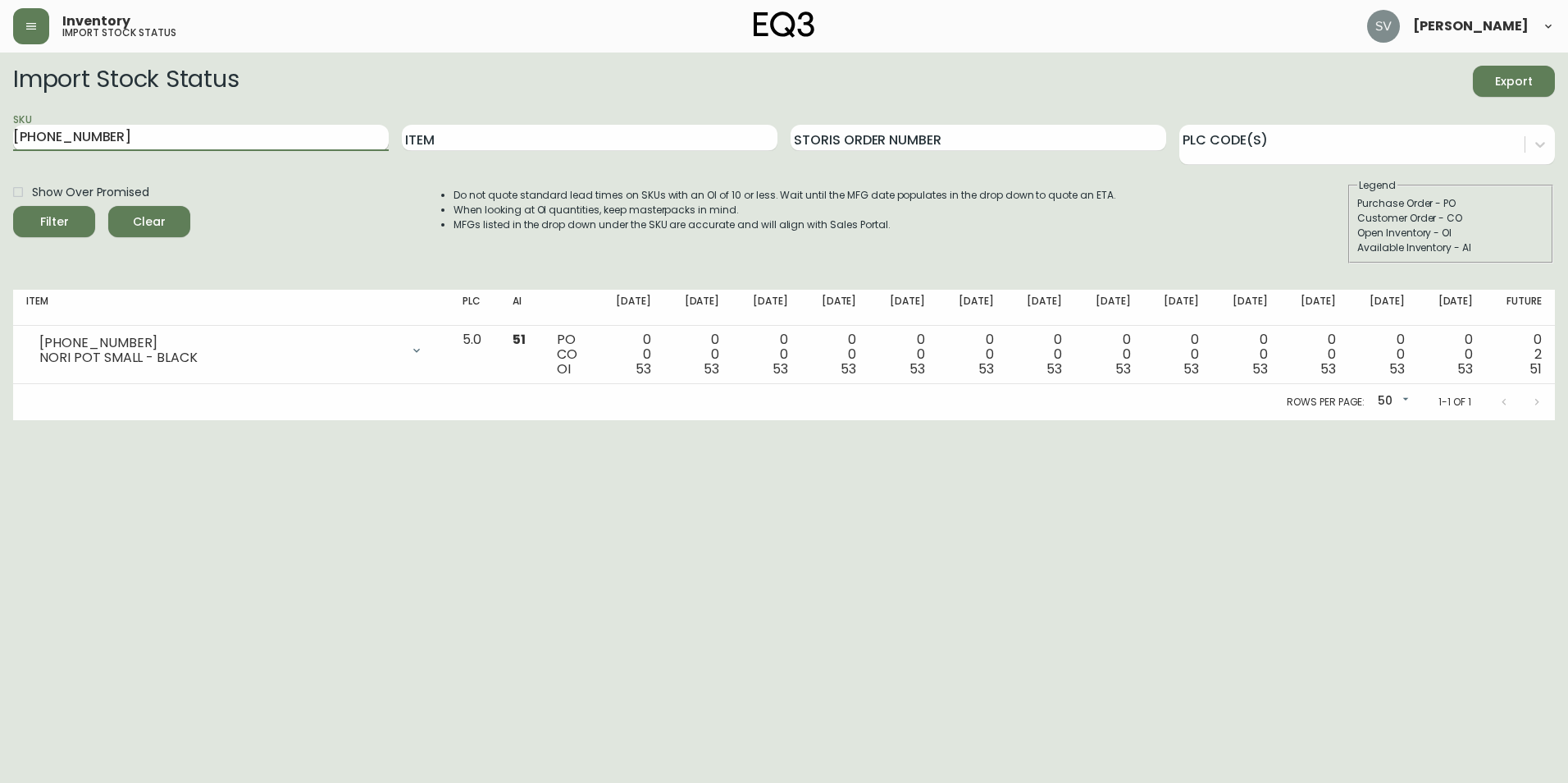
click at [93, 141] on input "[PHONE_NUMBER]" at bounding box center [201, 137] width 376 height 26
paste input "22-0"
click at [13, 206] on button "Filter" at bounding box center [54, 221] width 82 height 31
click at [316, 134] on input "[PHONE_NUMBER]" at bounding box center [201, 137] width 376 height 26
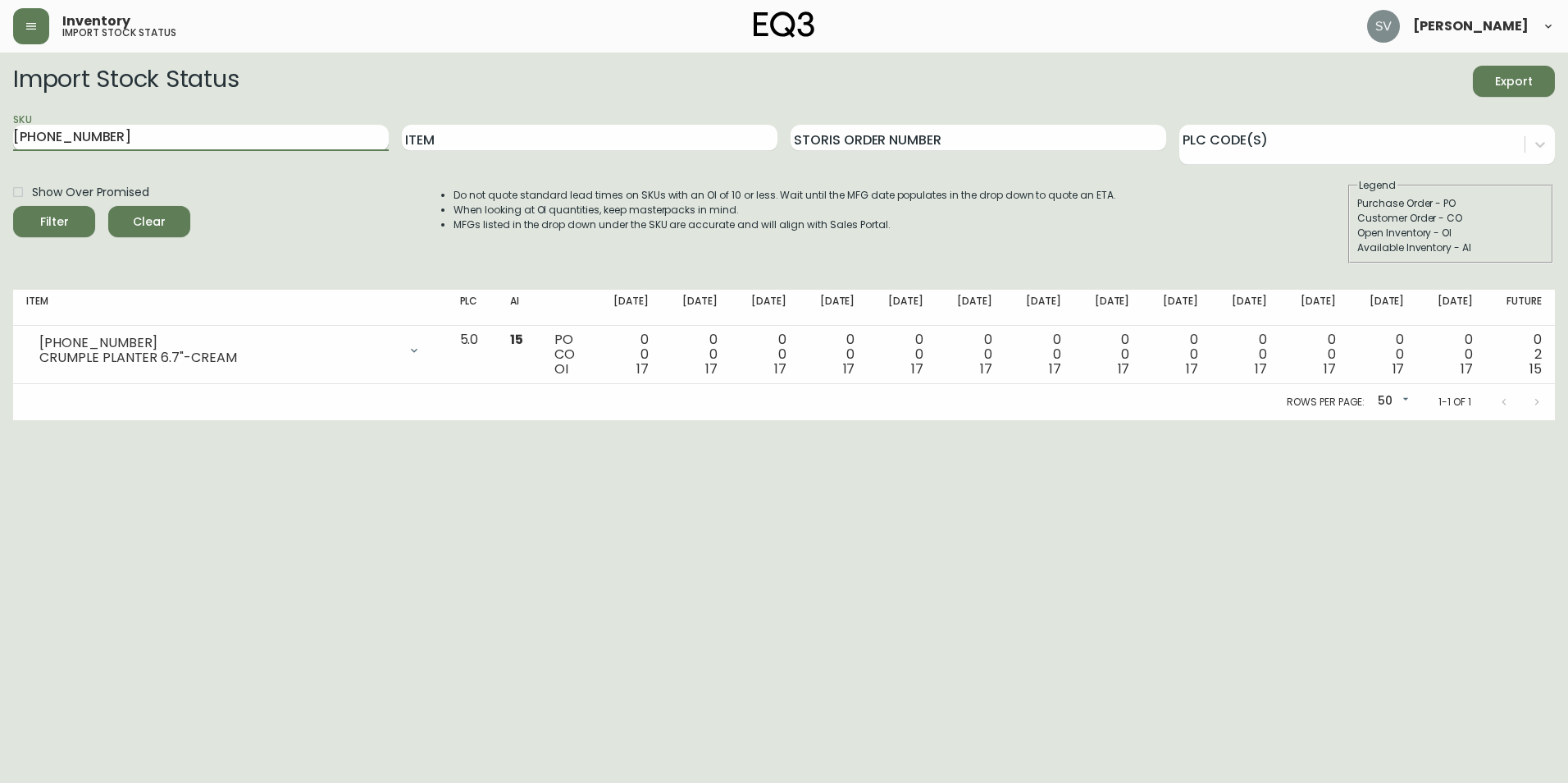
click at [316, 134] on input "[PHONE_NUMBER]" at bounding box center [201, 137] width 376 height 26
paste input "9403-7"
click at [13, 206] on button "Filter" at bounding box center [54, 221] width 82 height 31
click at [338, 136] on input "[PHONE_NUMBER]" at bounding box center [201, 137] width 376 height 26
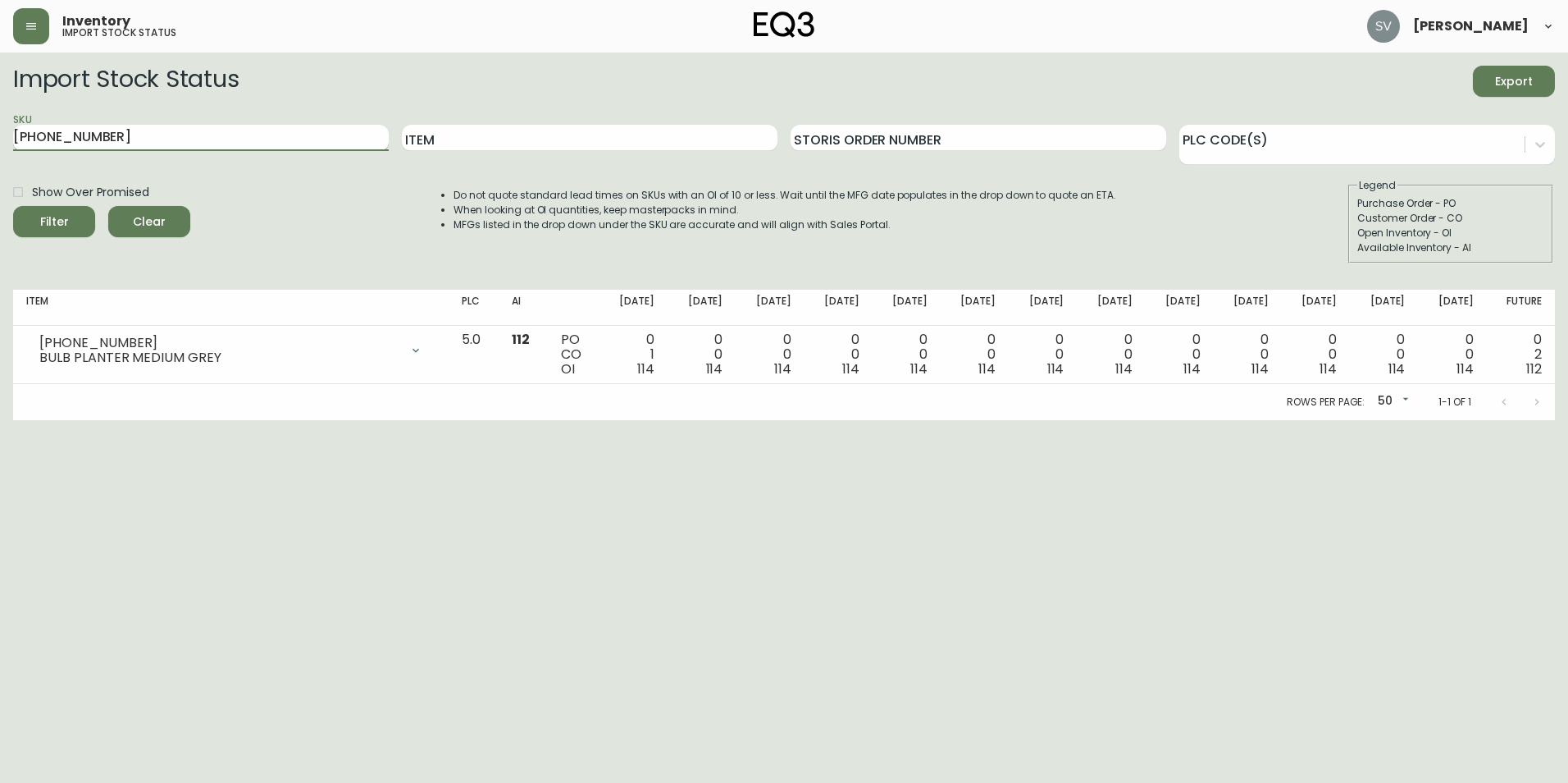
click at [338, 136] on input "[PHONE_NUMBER]" at bounding box center [201, 137] width 376 height 26
paste input "[PHONE_NUMBER]"
type input "[PHONE_NUMBER]"
click at [13, 206] on button "Filter" at bounding box center [54, 221] width 82 height 31
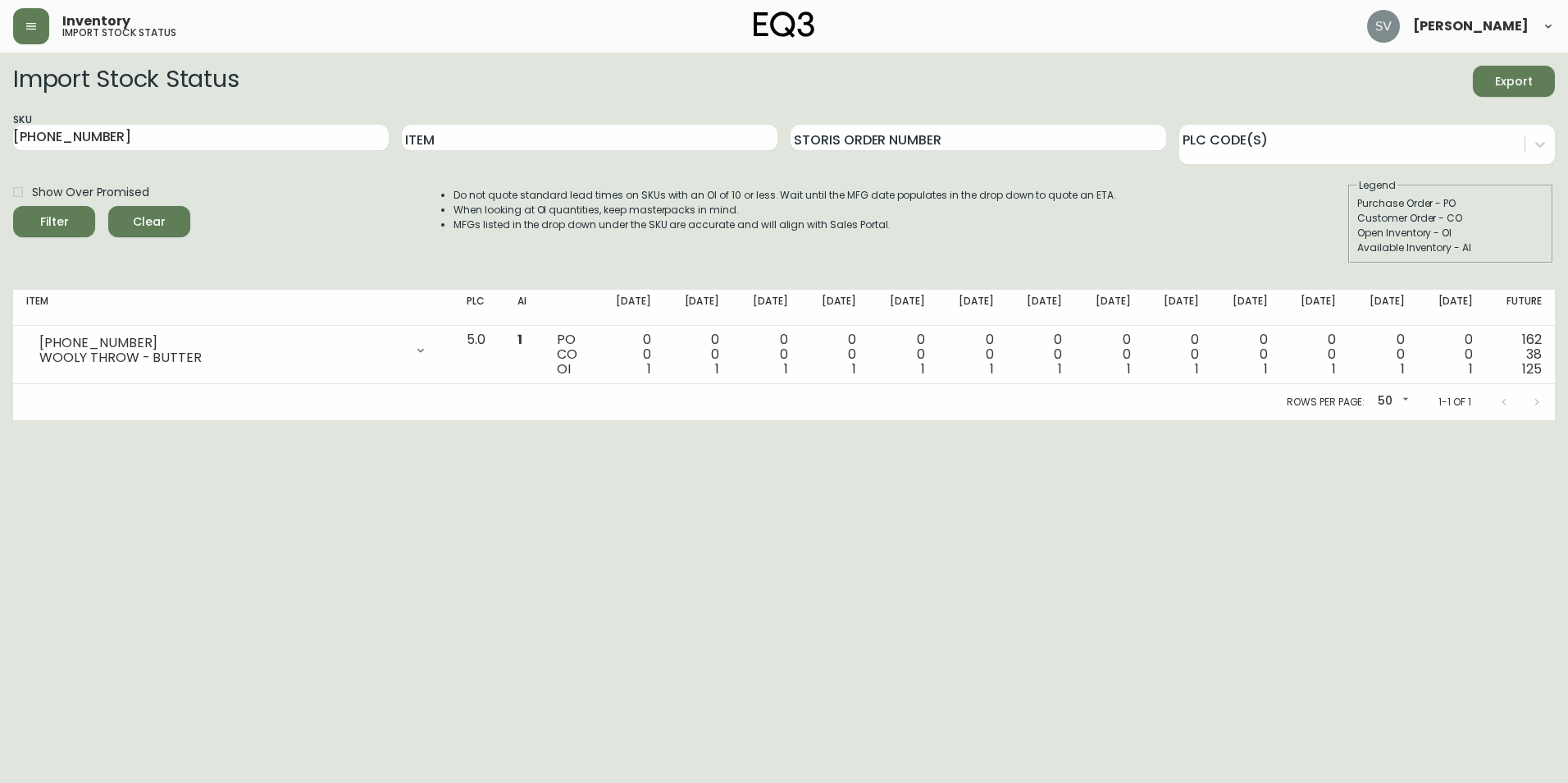
drag, startPoint x: 1323, startPoint y: 614, endPoint x: 1052, endPoint y: 662, distance: 275.2
click at [1323, 420] on html "Inventory import stock status [PERSON_NAME] Import Stock Status Export SKU [PHO…" at bounding box center [784, 210] width 1568 height 420
click at [1395, 420] on html "Inventory import stock status [PERSON_NAME] Import Stock Status Export SKU [PHO…" at bounding box center [784, 210] width 1568 height 420
